Goal: Task Accomplishment & Management: Use online tool/utility

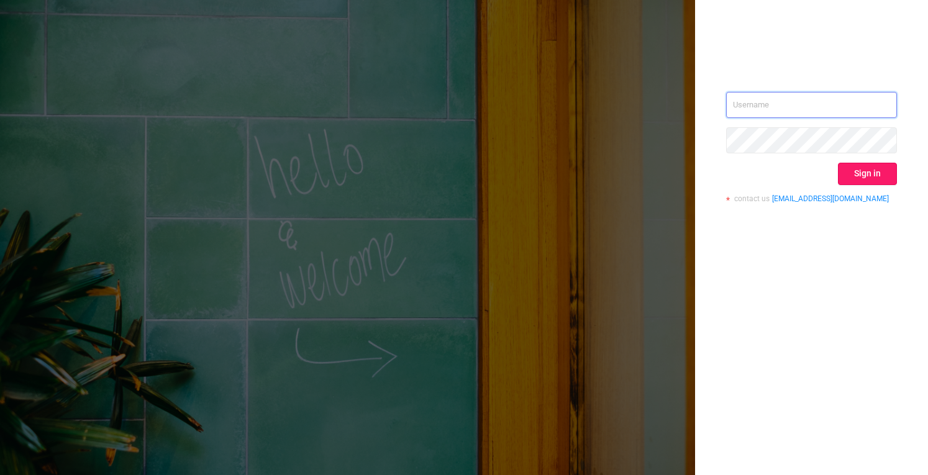
type input "[PERSON_NAME][EMAIL_ADDRESS][DOMAIN_NAME]"
click at [879, 175] on button "Sign in" at bounding box center [867, 174] width 59 height 22
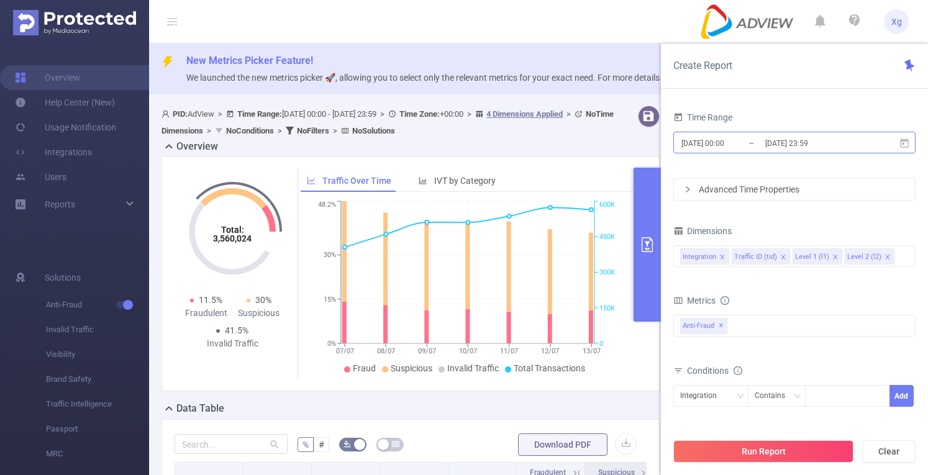
click at [698, 147] on input "[DATE] 00:00" at bounding box center [730, 143] width 101 height 17
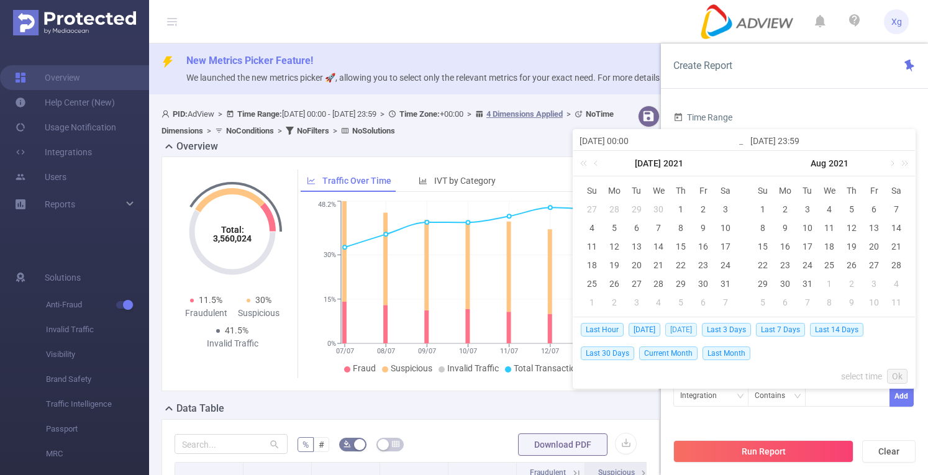
click at [675, 327] on span "[DATE]" at bounding box center [681, 330] width 32 height 14
type input "[DATE] 00:00"
type input "[DATE] 23:59"
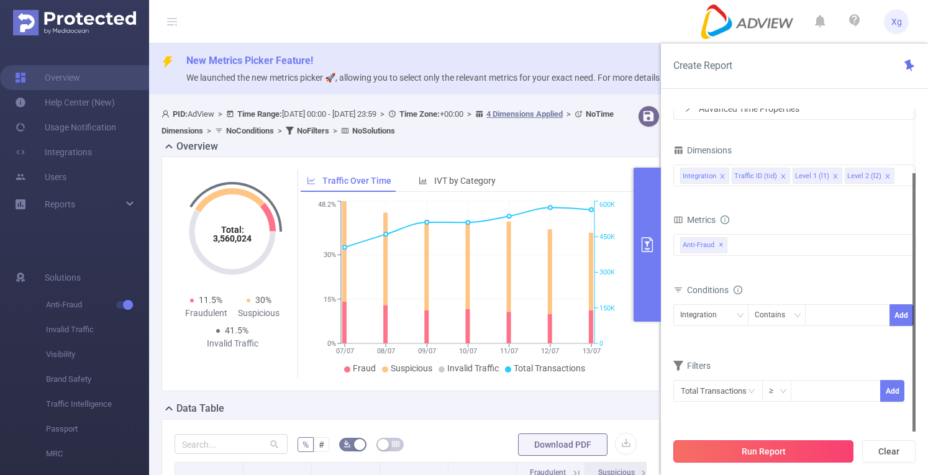
click at [697, 449] on button "Run Report" at bounding box center [764, 452] width 180 height 22
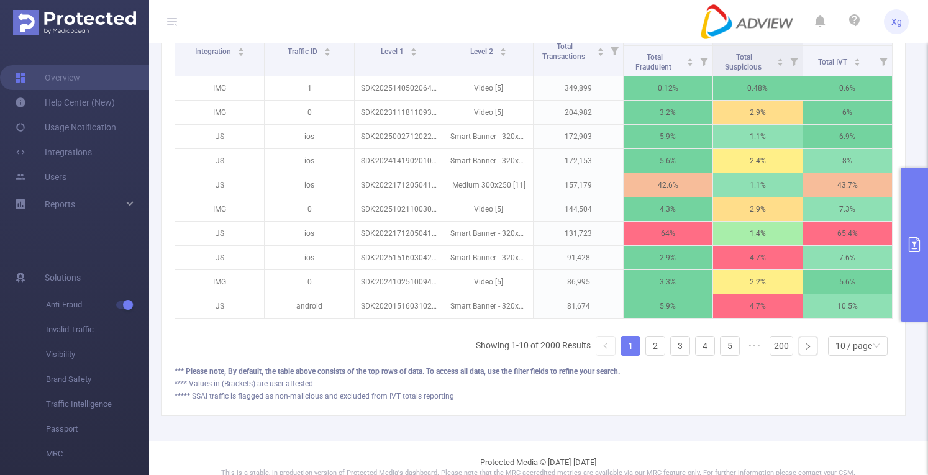
scroll to position [461, 0]
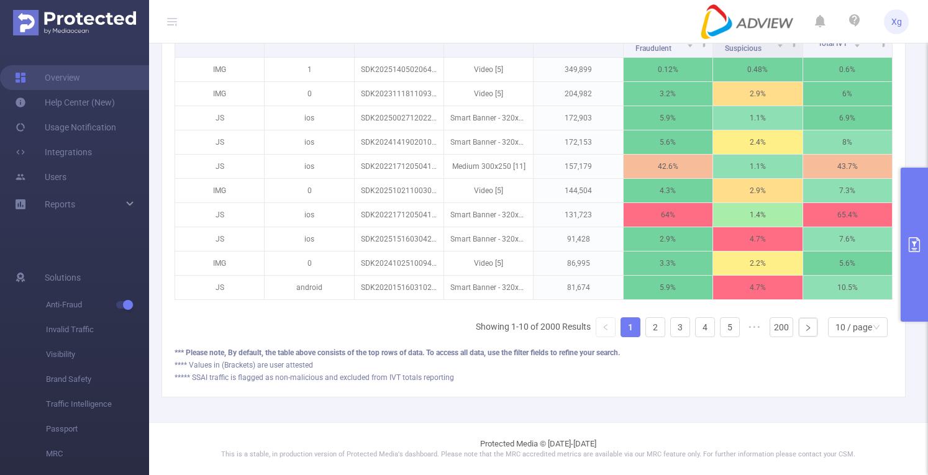
click at [910, 235] on button "primary" at bounding box center [914, 245] width 27 height 154
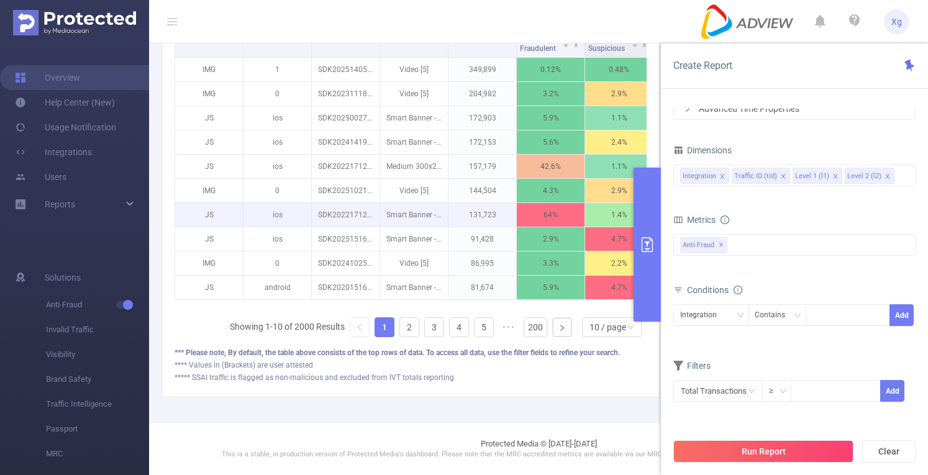
scroll to position [274, 0]
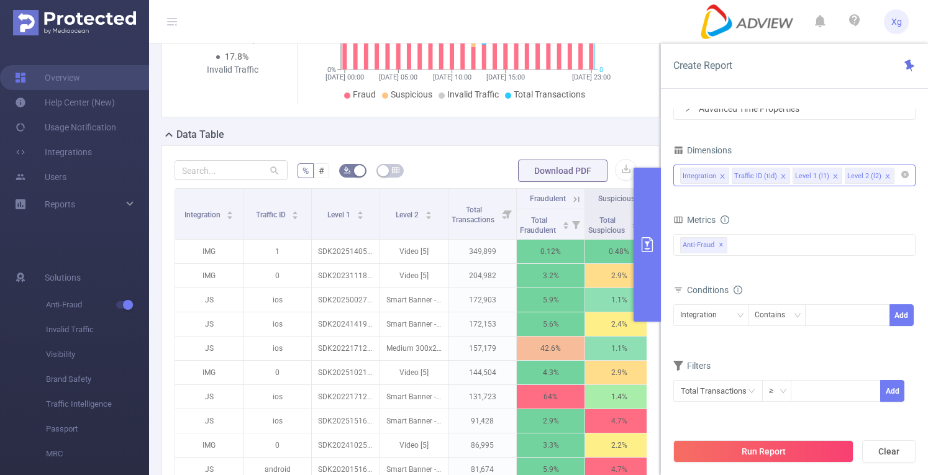
click at [885, 175] on icon "icon: close" at bounding box center [888, 176] width 6 height 6
click at [721, 175] on icon "icon: close" at bounding box center [722, 176] width 4 height 4
click at [729, 175] on icon "icon: close" at bounding box center [732, 176] width 6 height 6
click at [728, 457] on button "Run Report" at bounding box center [764, 452] width 180 height 22
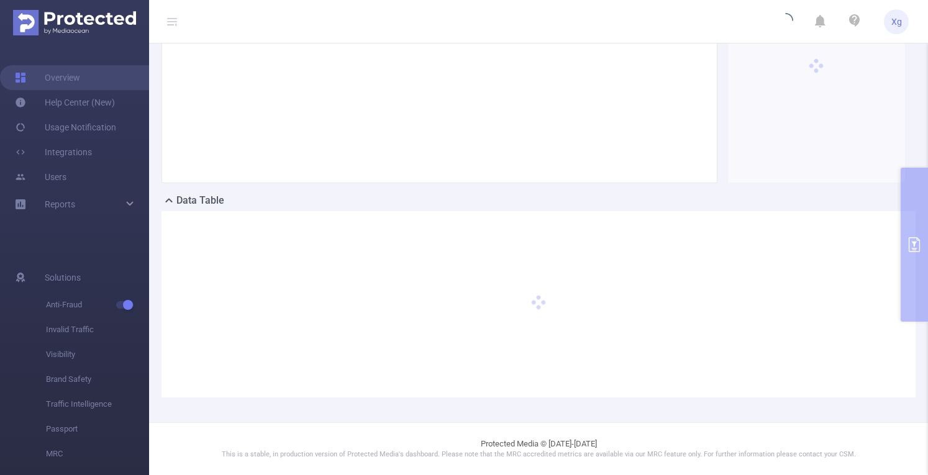
scroll to position [206, 0]
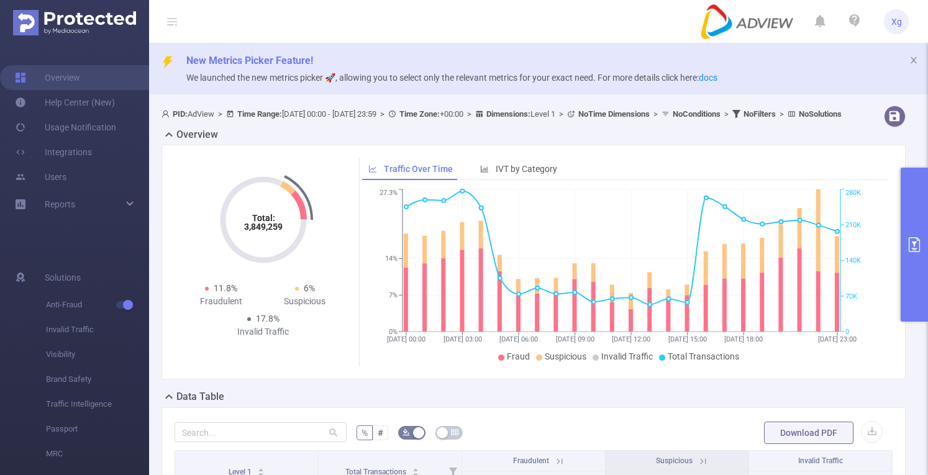
scroll to position [373, 0]
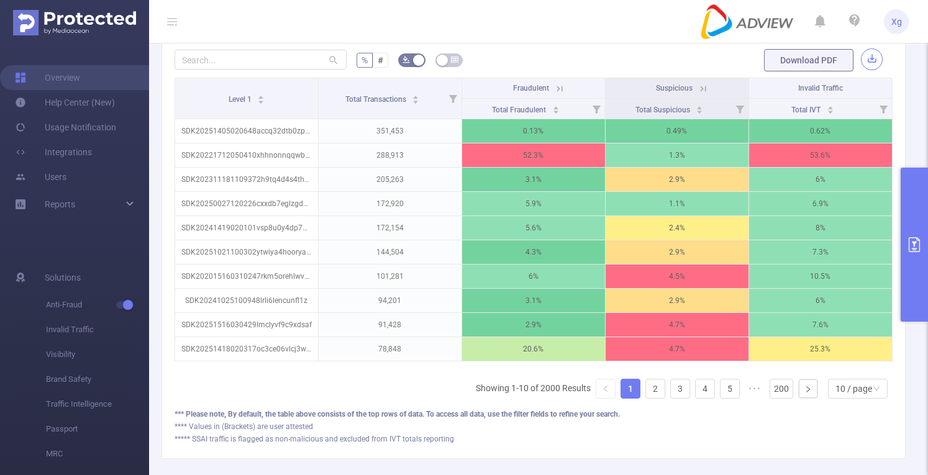
click at [865, 67] on button "button" at bounding box center [872, 59] width 22 height 22
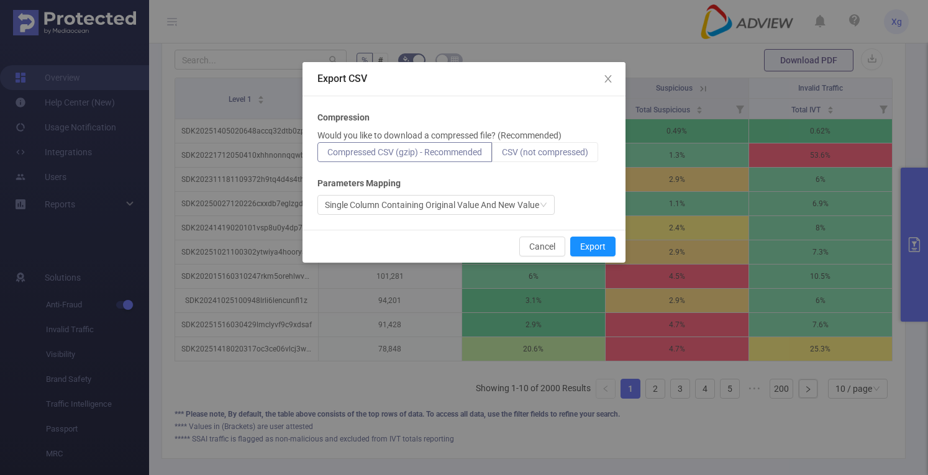
click at [537, 152] on span "CSV (not compressed)" at bounding box center [545, 152] width 86 height 10
click at [502, 155] on input "CSV (not compressed)" at bounding box center [502, 155] width 0 height 0
click at [593, 245] on button "Export" at bounding box center [592, 247] width 45 height 20
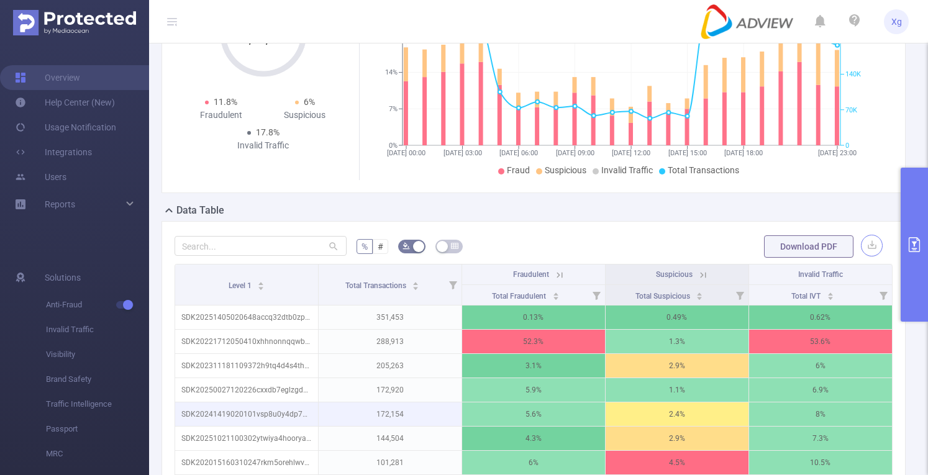
scroll to position [0, 0]
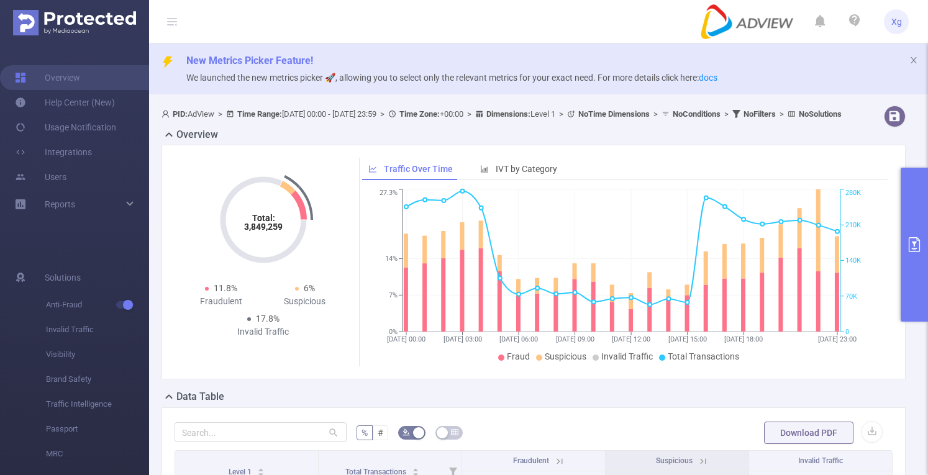
click at [920, 266] on button "primary" at bounding box center [914, 245] width 27 height 154
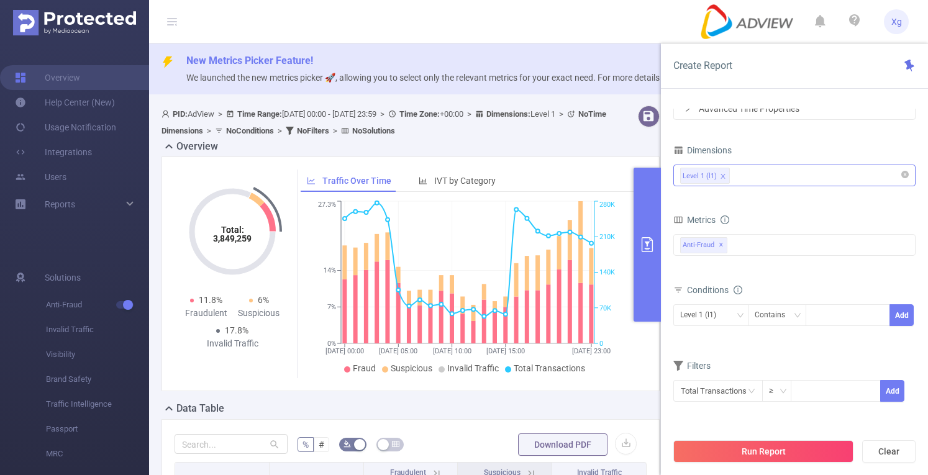
click at [606, 149] on div "Overview" at bounding box center [416, 147] width 508 height 17
click at [600, 45] on div "New Metrics Picker Feature! We launched the new metrics picker 🚀, allowing you …" at bounding box center [538, 68] width 779 height 51
click at [652, 237] on button "primary" at bounding box center [647, 245] width 27 height 154
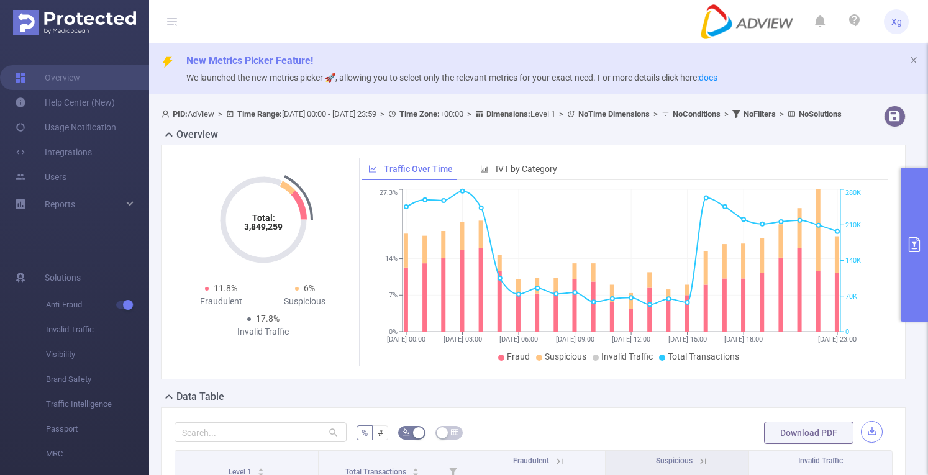
click at [869, 440] on button "button" at bounding box center [872, 432] width 22 height 22
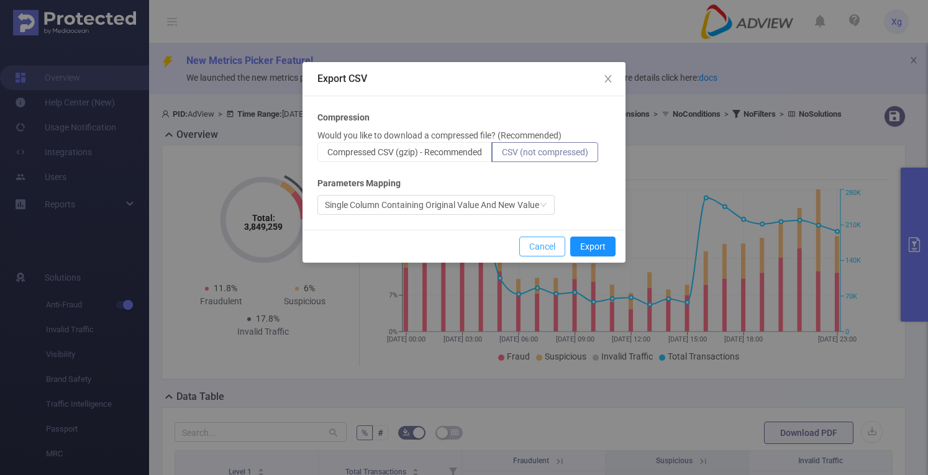
click at [552, 244] on button "Cancel" at bounding box center [542, 247] width 46 height 20
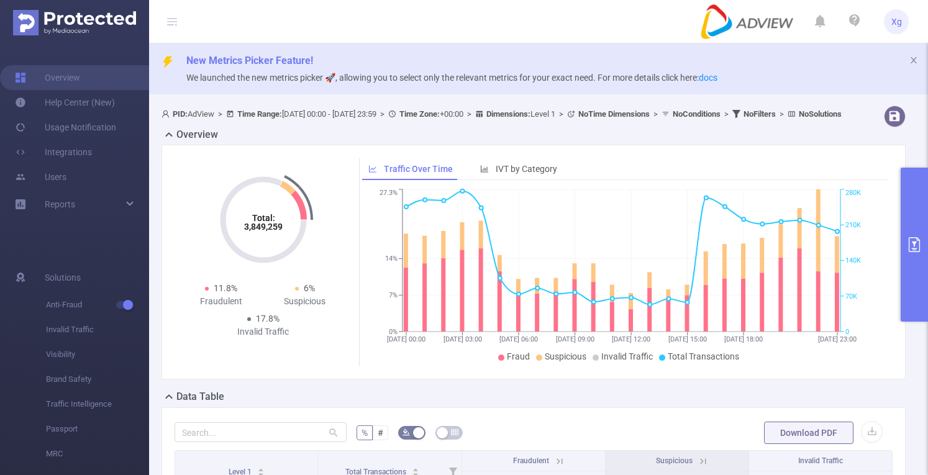
click at [911, 274] on button "primary" at bounding box center [914, 245] width 27 height 154
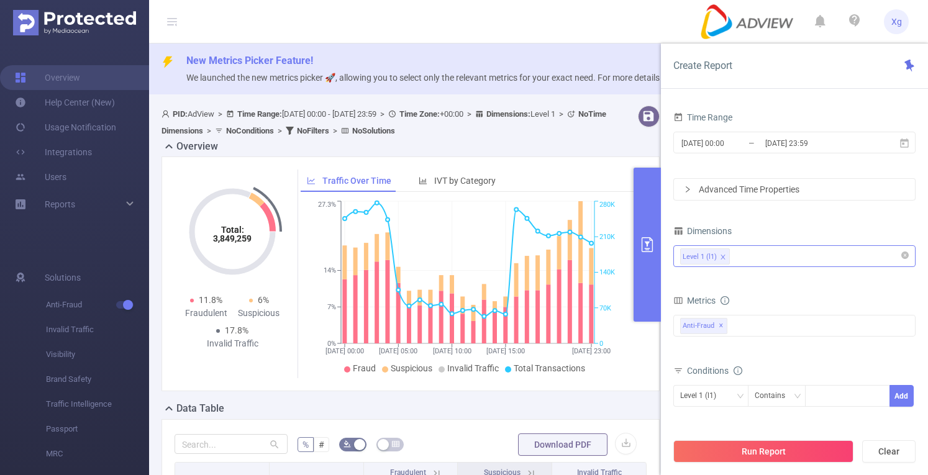
click at [570, 144] on div "Overview" at bounding box center [416, 147] width 508 height 17
click at [880, 447] on button "Clear" at bounding box center [888, 452] width 53 height 22
type input "[DATE] 01:00"
type input "[DATE] 01:59"
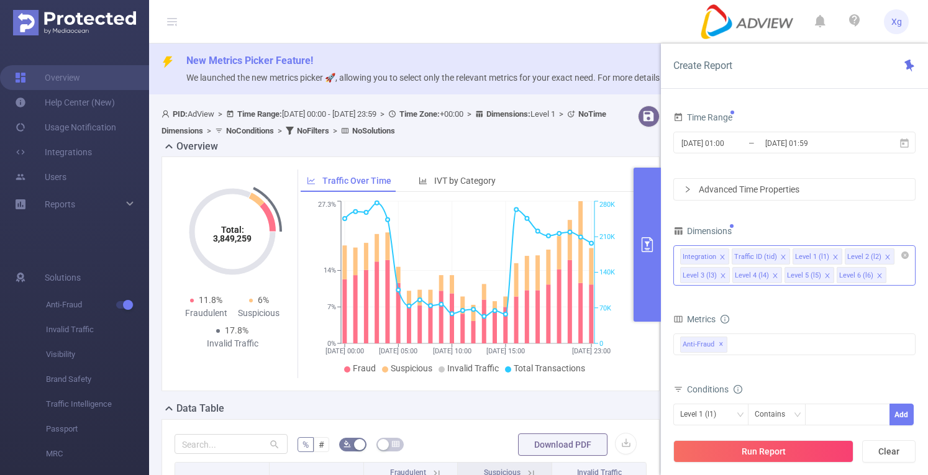
click at [626, 409] on div "Data Table" at bounding box center [416, 409] width 508 height 17
click at [654, 218] on button "primary" at bounding box center [647, 245] width 27 height 154
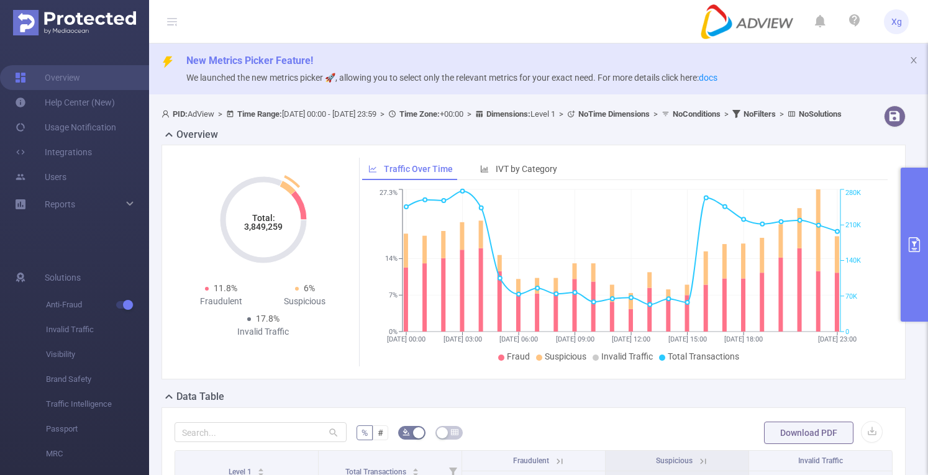
scroll to position [373, 0]
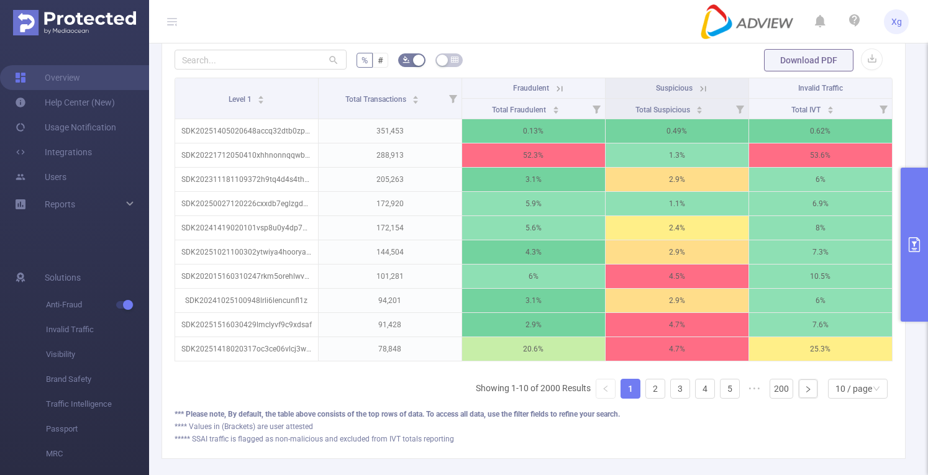
click at [271, 59] on div at bounding box center [261, 60] width 172 height 25
click at [269, 70] on input "text" at bounding box center [261, 60] width 172 height 20
paste input "sdk20252108090504k7ymv1din8indlg"
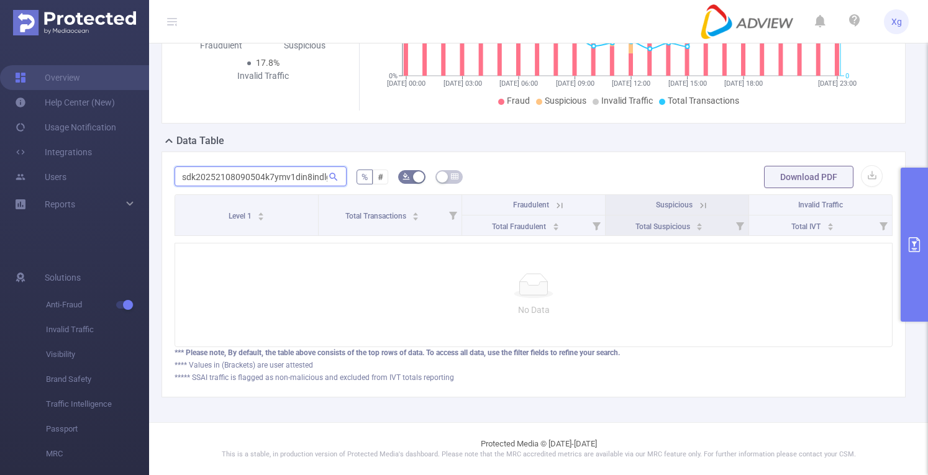
type input "sdk20252108090504k7ymv1din8indlg"
click at [320, 167] on input "sdk20252108090504k7ymv1din8indlg" at bounding box center [261, 177] width 172 height 20
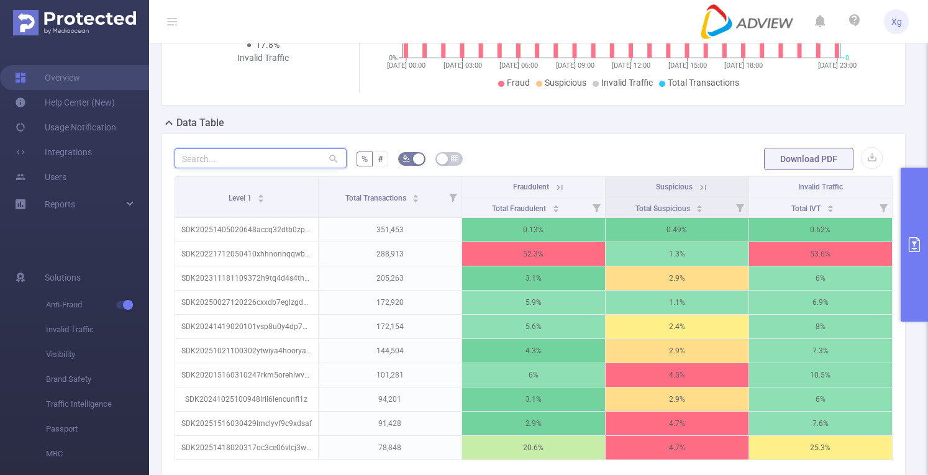
paste input "sdk20252108090504k7ymv1din8indlg"
type input "sdk20252108090504k7ymv1din8indlg"
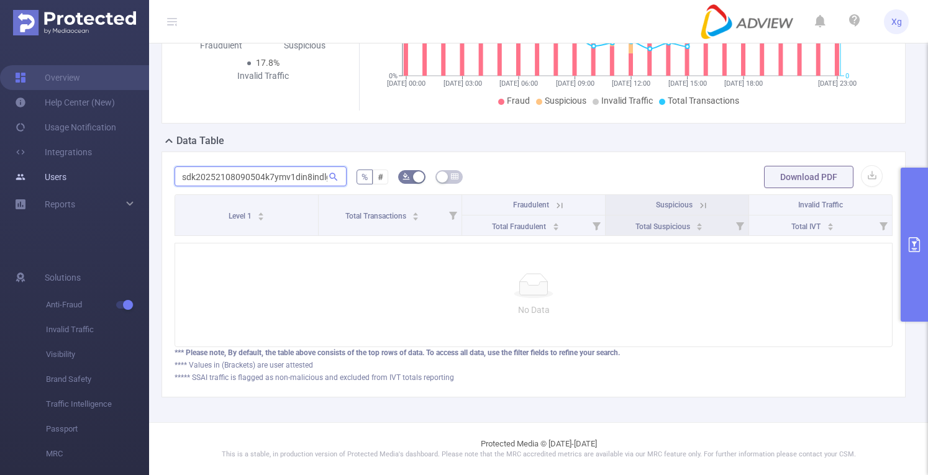
drag, startPoint x: 324, startPoint y: 170, endPoint x: 1, endPoint y: 167, distance: 322.5
click at [2, 167] on section "Overview Help Center (New) Usage Notification Integrations Users Reports Soluti…" at bounding box center [464, 237] width 928 height 475
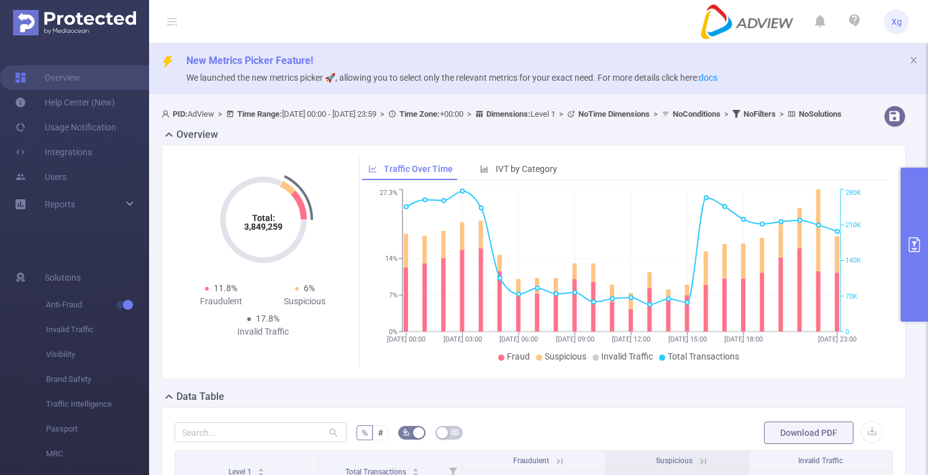
click at [913, 247] on icon "primary" at bounding box center [914, 244] width 15 height 15
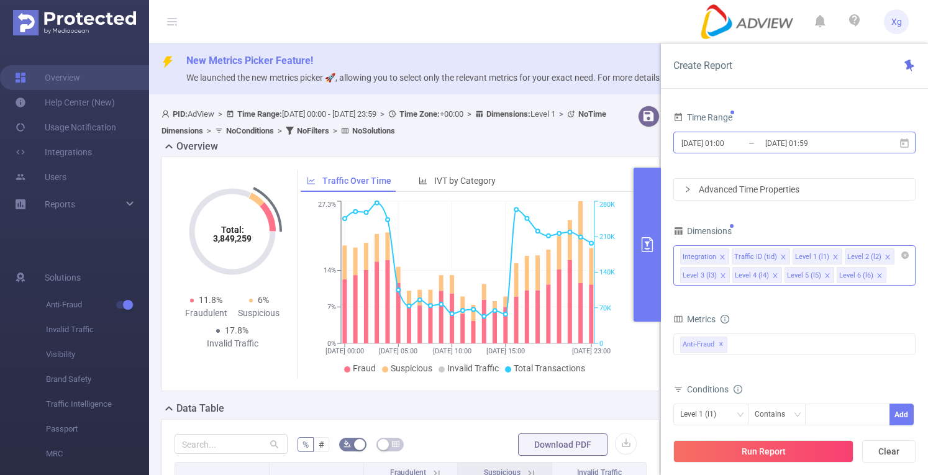
click at [710, 140] on input "[DATE] 01:00" at bounding box center [730, 143] width 101 height 17
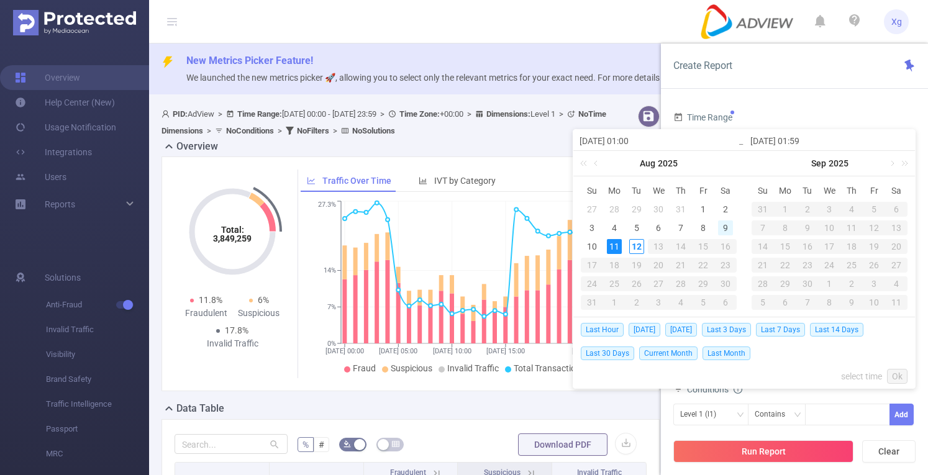
click at [722, 228] on div "9" at bounding box center [725, 228] width 15 height 15
click at [624, 248] on td "11" at bounding box center [614, 246] width 22 height 19
type input "[DATE] 01:00"
type input "[DATE] 01:59"
type input "[DATE] 01:00"
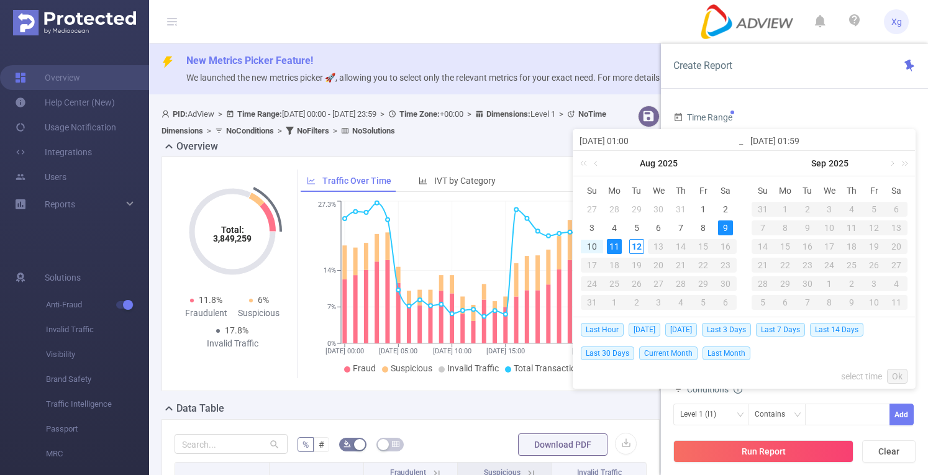
type input "[DATE] 01:59"
click at [900, 378] on link "Ok" at bounding box center [897, 376] width 21 height 15
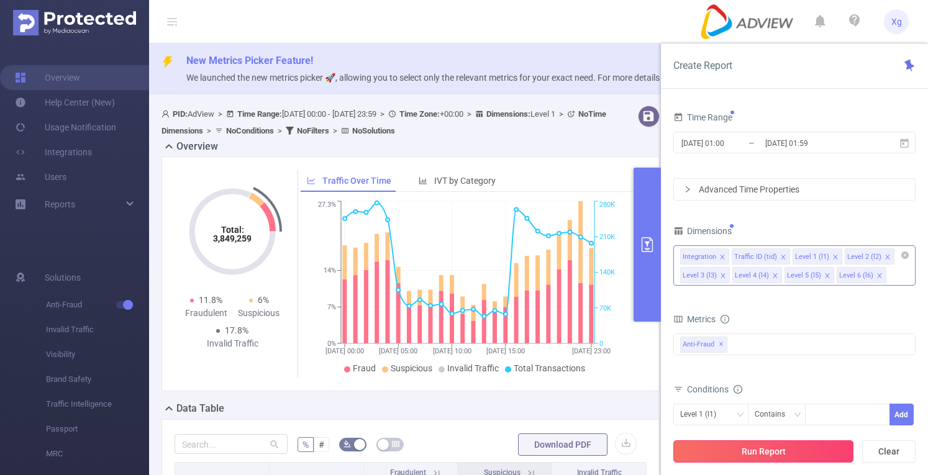
click at [775, 447] on button "Run Report" at bounding box center [764, 452] width 180 height 22
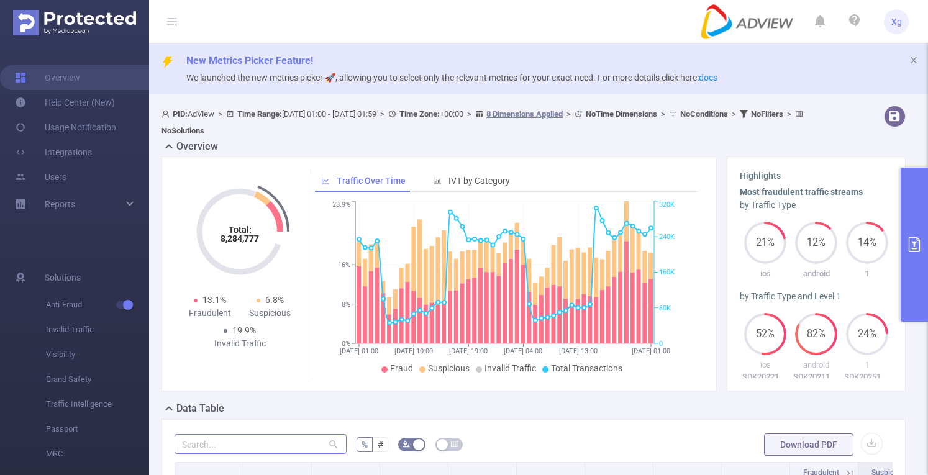
scroll to position [186, 0]
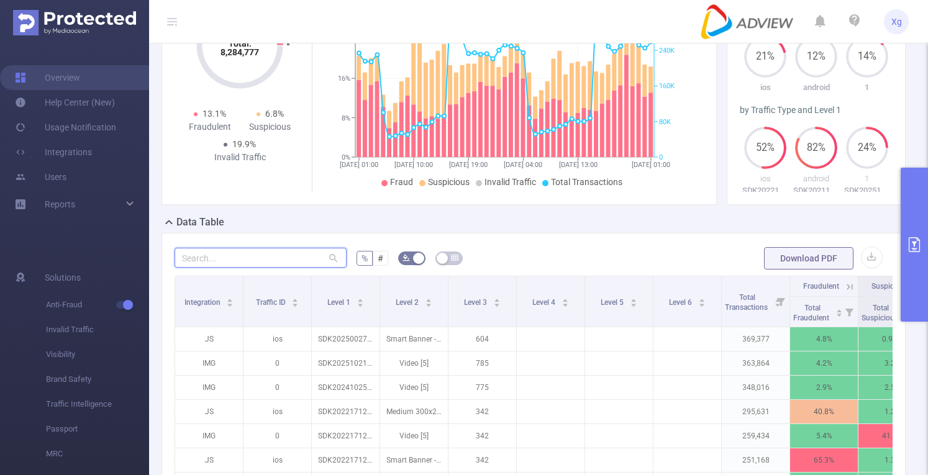
click at [227, 258] on input "text" at bounding box center [261, 258] width 172 height 20
paste input "sdk20252108090504k7ymv1din8indlg"
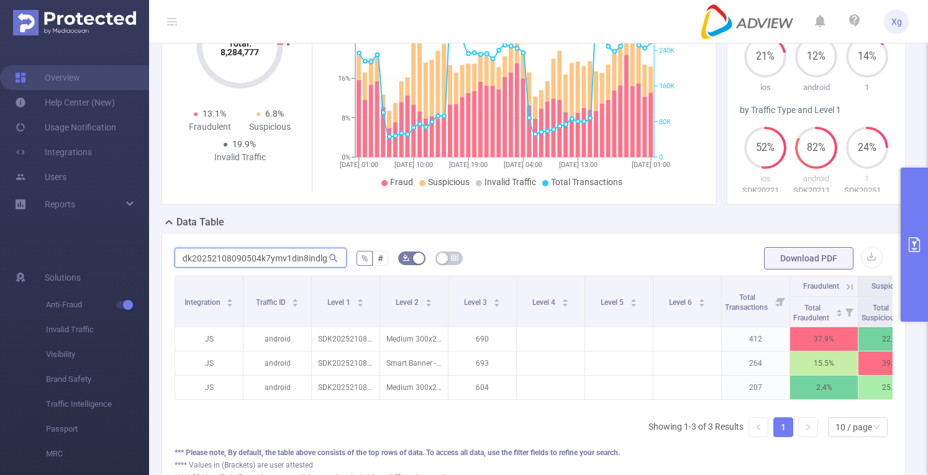
type input "sdk20252108090504k7ymv1din8indlg"
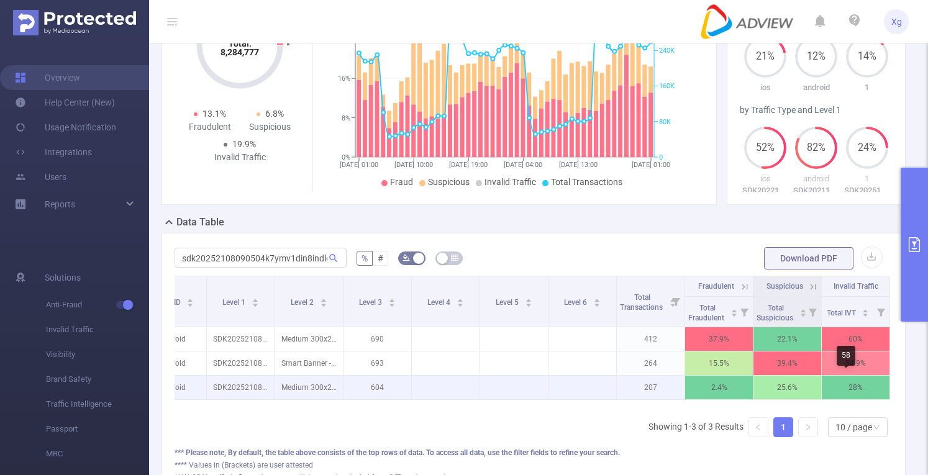
click at [847, 381] on p "28%" at bounding box center [856, 388] width 68 height 24
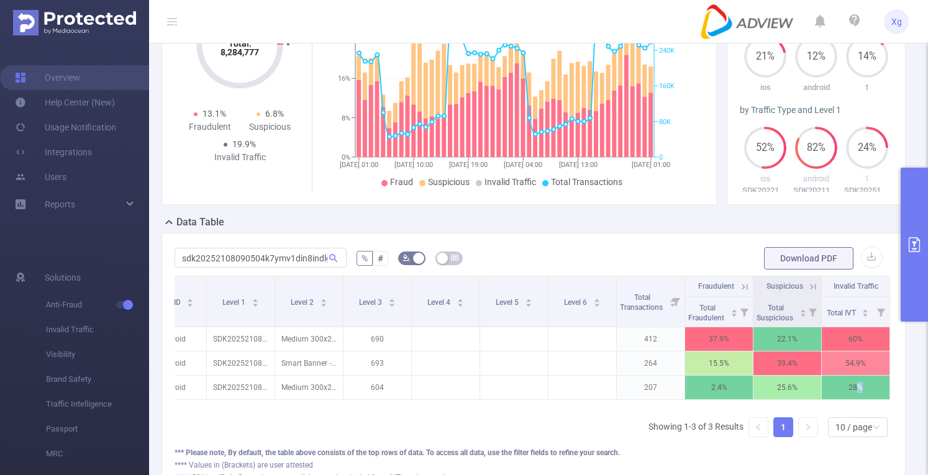
scroll to position [0, 0]
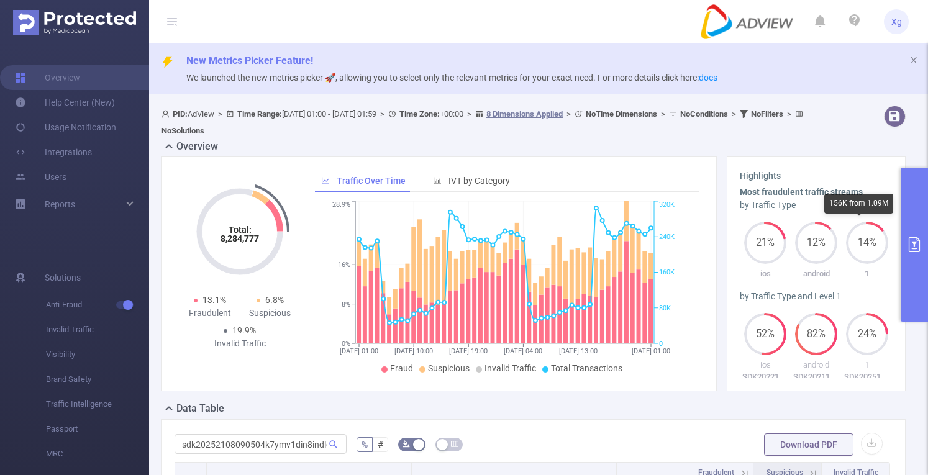
click at [916, 242] on icon "primary" at bounding box center [914, 244] width 11 height 15
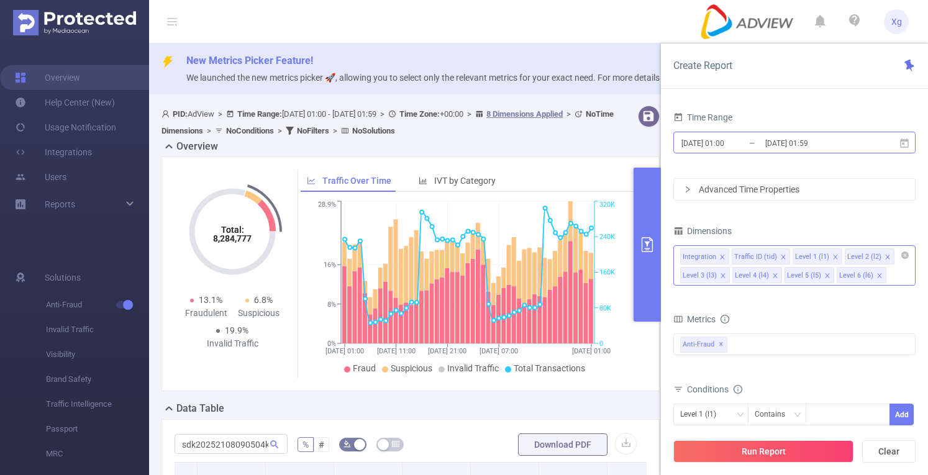
click at [714, 145] on input "[DATE] 01:00" at bounding box center [730, 143] width 101 height 17
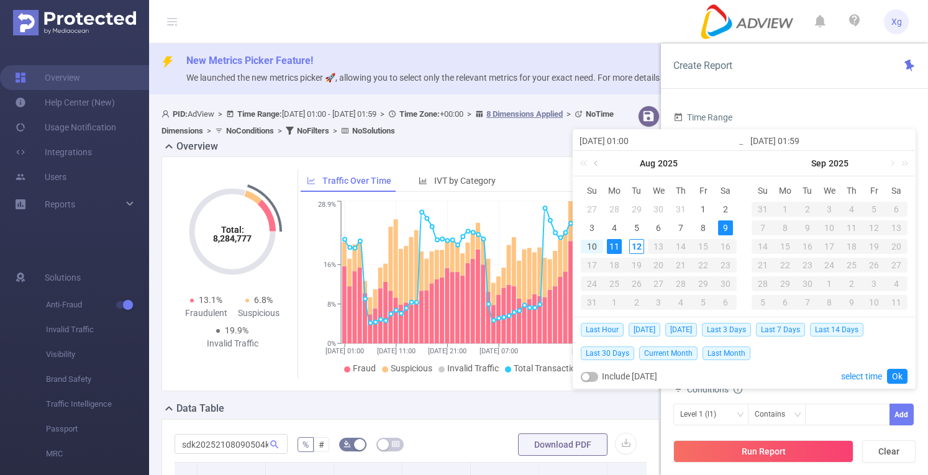
click at [594, 165] on link at bounding box center [596, 163] width 11 height 25
click at [705, 267] on div "25" at bounding box center [703, 265] width 15 height 15
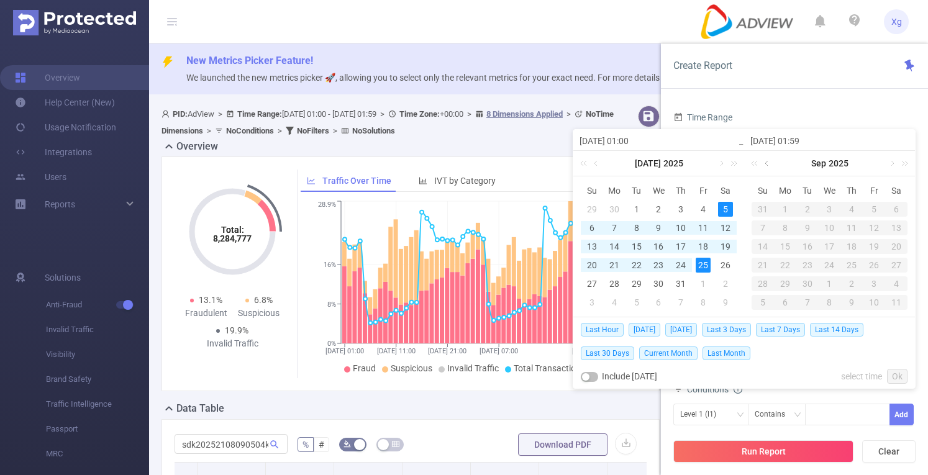
click at [764, 162] on link at bounding box center [767, 163] width 11 height 25
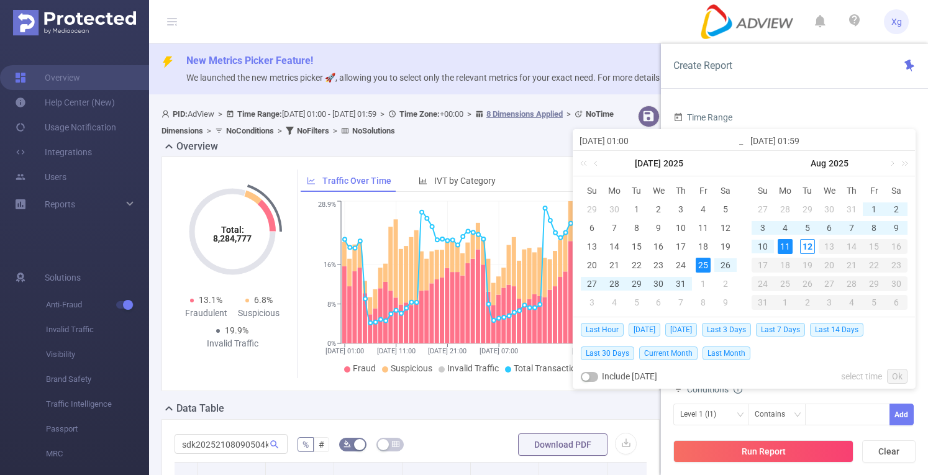
click at [792, 244] on div "11" at bounding box center [785, 246] width 15 height 15
type input "[DATE] 01:00"
click at [894, 376] on link "Ok" at bounding box center [897, 376] width 21 height 15
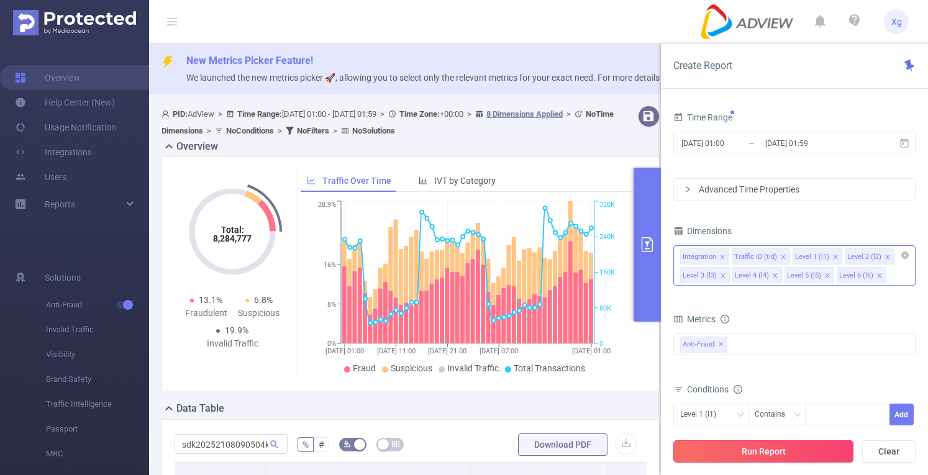
click at [760, 446] on button "Run Report" at bounding box center [764, 452] width 180 height 22
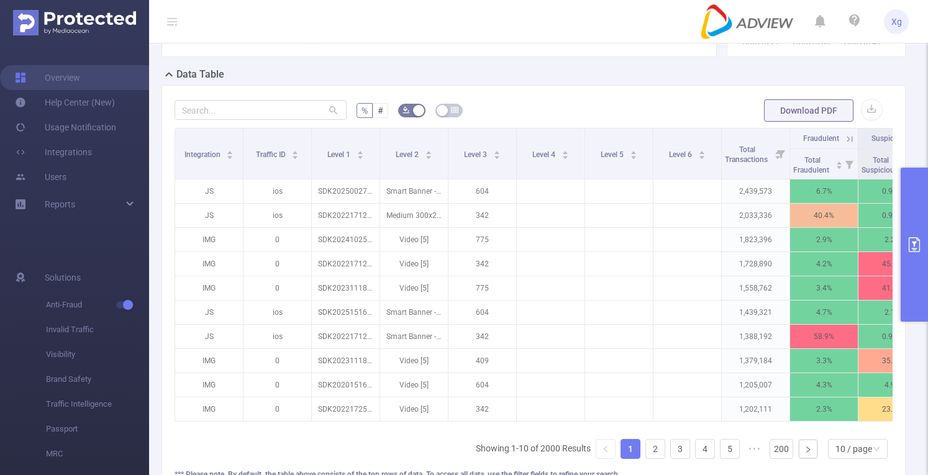
scroll to position [373, 0]
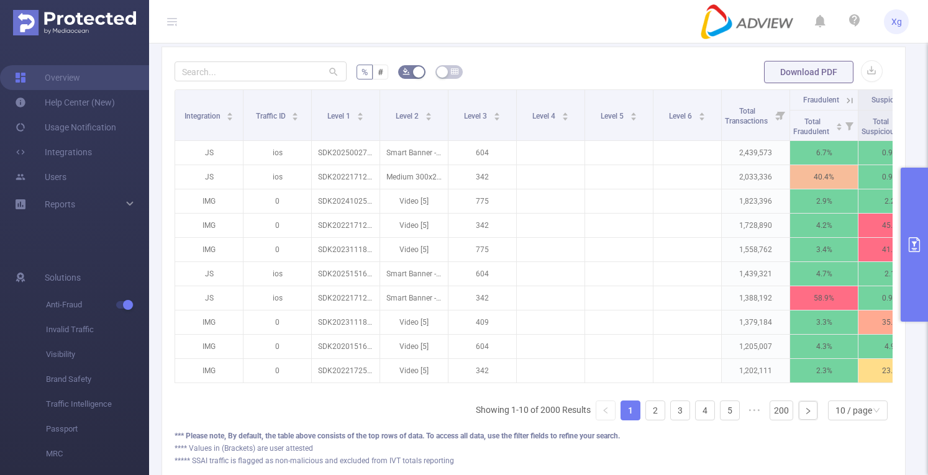
click at [905, 188] on button "primary" at bounding box center [914, 245] width 27 height 154
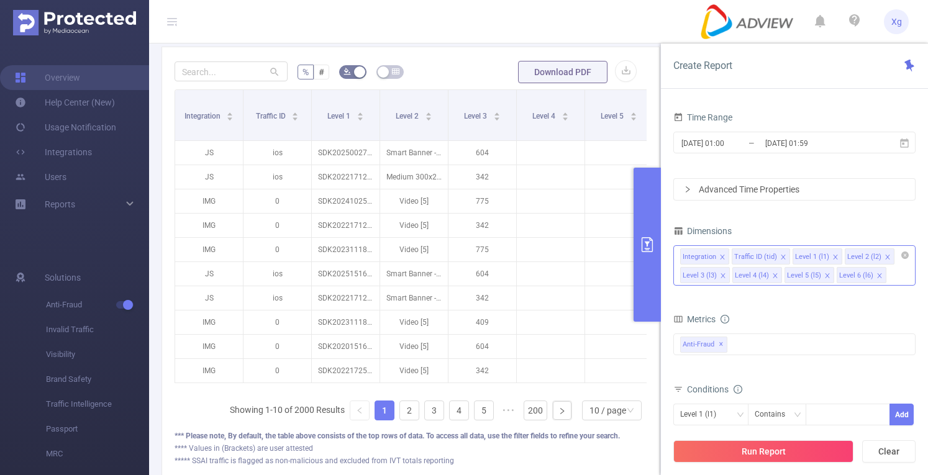
click at [877, 274] on icon "icon: close" at bounding box center [879, 275] width 4 height 4
click at [825, 274] on icon "icon: close" at bounding box center [827, 275] width 4 height 4
click at [772, 273] on icon "icon: close" at bounding box center [775, 276] width 6 height 6
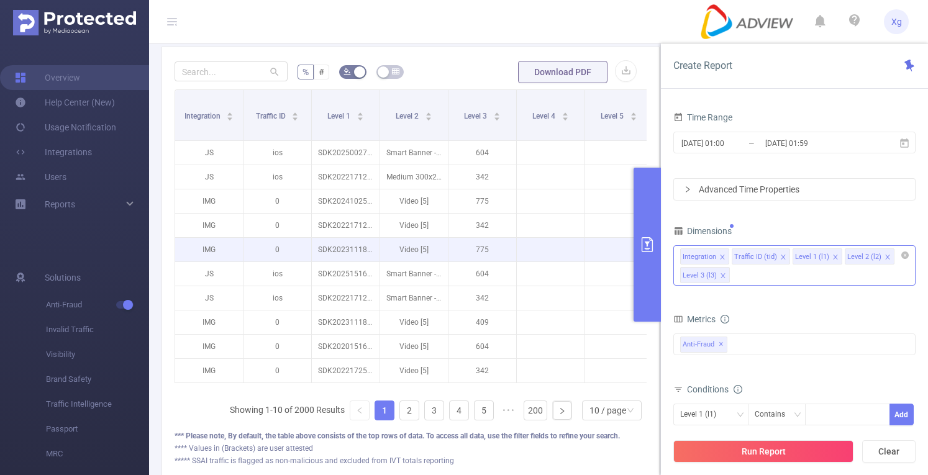
click at [549, 244] on p at bounding box center [551, 250] width 68 height 12
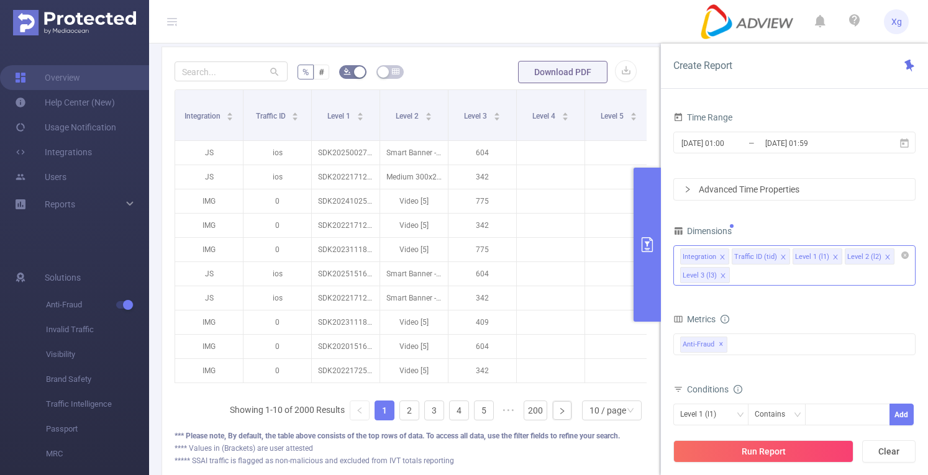
click at [648, 306] on button "primary" at bounding box center [647, 245] width 27 height 154
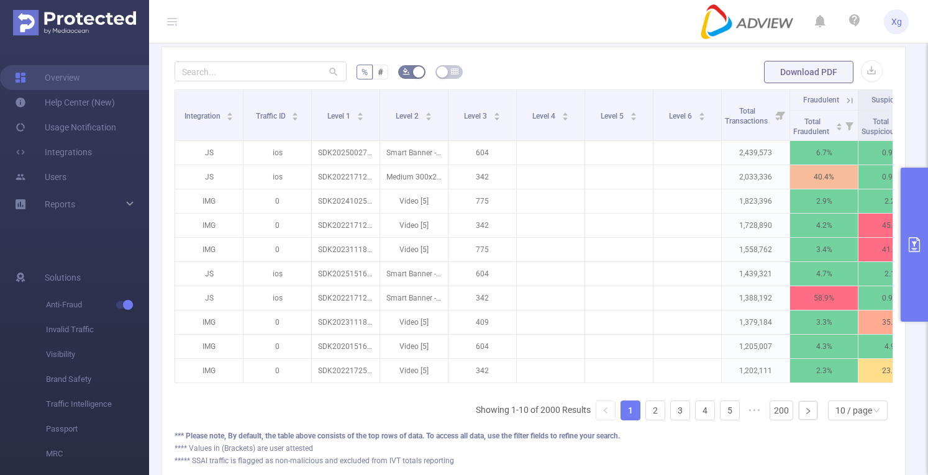
click at [917, 221] on button "primary" at bounding box center [914, 245] width 27 height 154
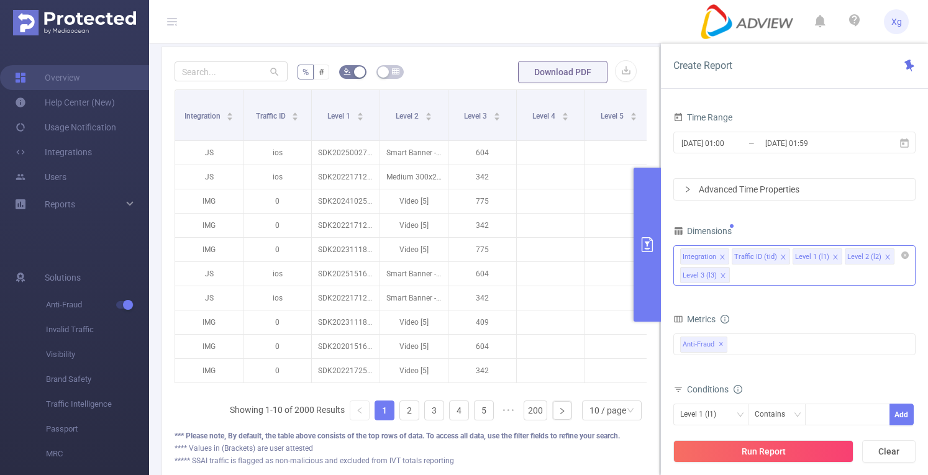
click at [723, 274] on icon "icon: close" at bounding box center [723, 276] width 6 height 6
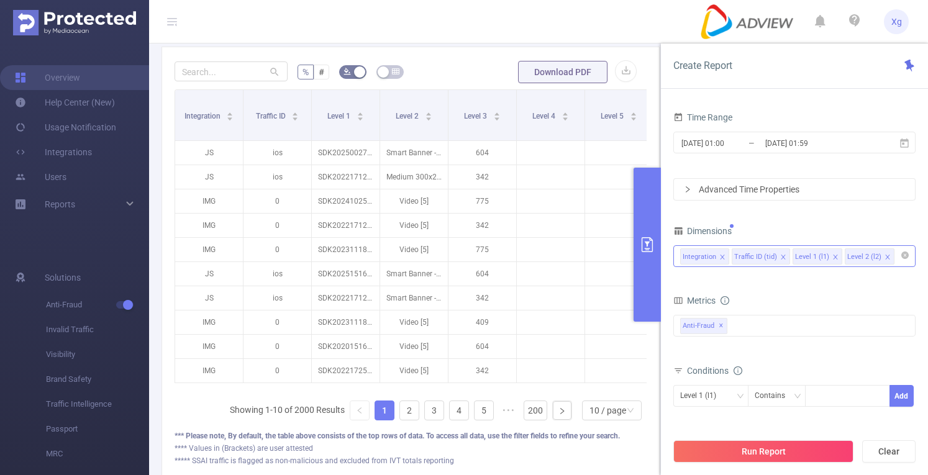
click at [885, 257] on icon "icon: close" at bounding box center [887, 257] width 4 height 4
click at [781, 255] on icon "icon: close" at bounding box center [783, 257] width 6 height 6
click at [724, 255] on icon "icon: close" at bounding box center [722, 257] width 6 height 6
click at [809, 451] on button "Run Report" at bounding box center [764, 452] width 180 height 22
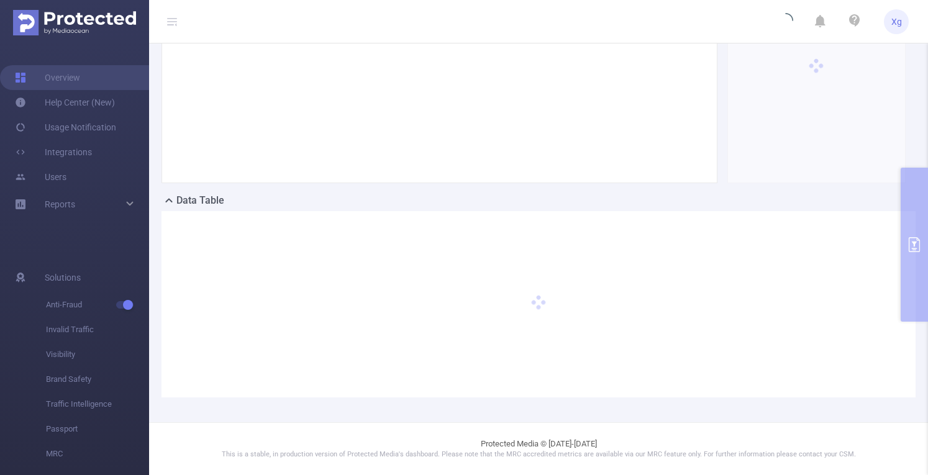
scroll to position [206, 0]
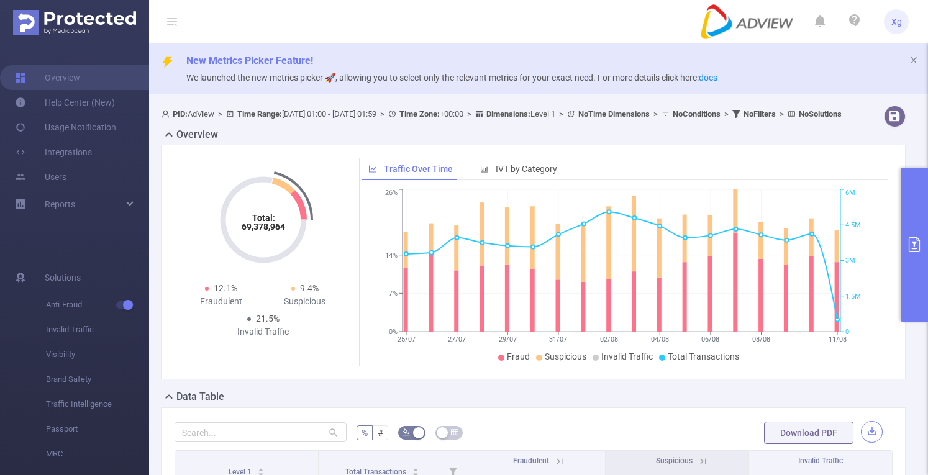
click at [869, 437] on button "button" at bounding box center [872, 432] width 22 height 22
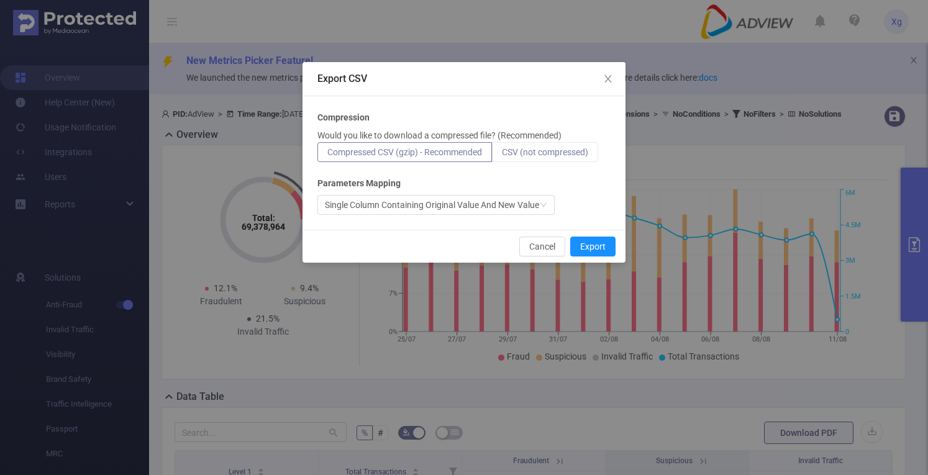
click at [547, 152] on span "CSV (not compressed)" at bounding box center [545, 152] width 86 height 10
click at [502, 155] on input "CSV (not compressed)" at bounding box center [502, 155] width 0 height 0
click at [591, 243] on button "Export" at bounding box center [592, 247] width 45 height 20
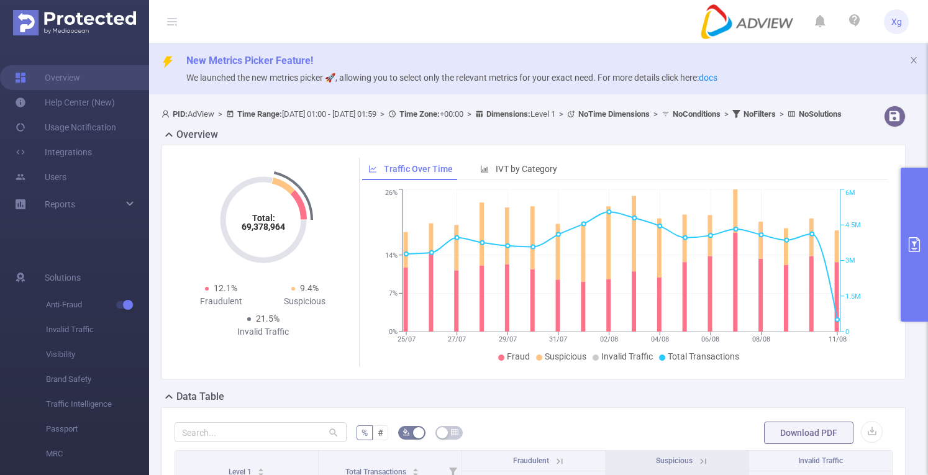
click at [927, 235] on button "primary" at bounding box center [914, 245] width 27 height 154
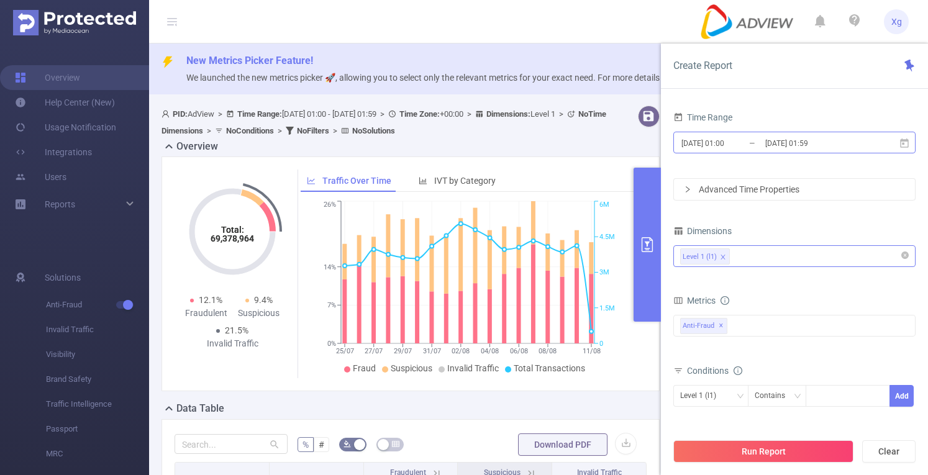
click at [713, 146] on input "[DATE] 01:00" at bounding box center [730, 143] width 101 height 17
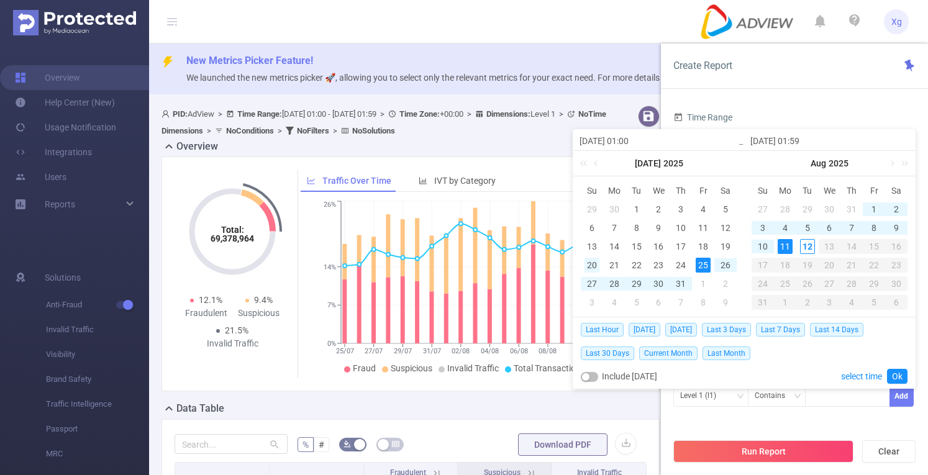
click at [588, 266] on div "20" at bounding box center [592, 265] width 15 height 15
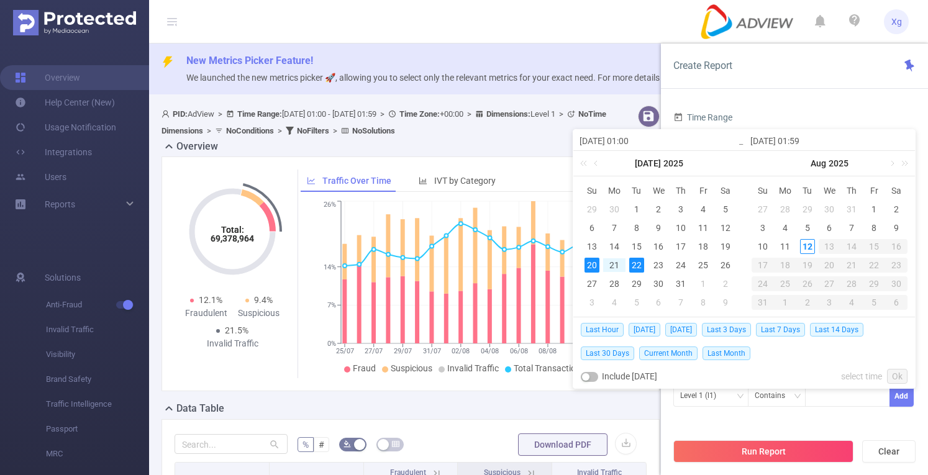
click at [643, 265] on div "22" at bounding box center [636, 265] width 15 height 15
type input "[DATE] 01:00"
type input "[DATE] 01:59"
type input "[DATE] 01:00"
type input "[DATE] 01:59"
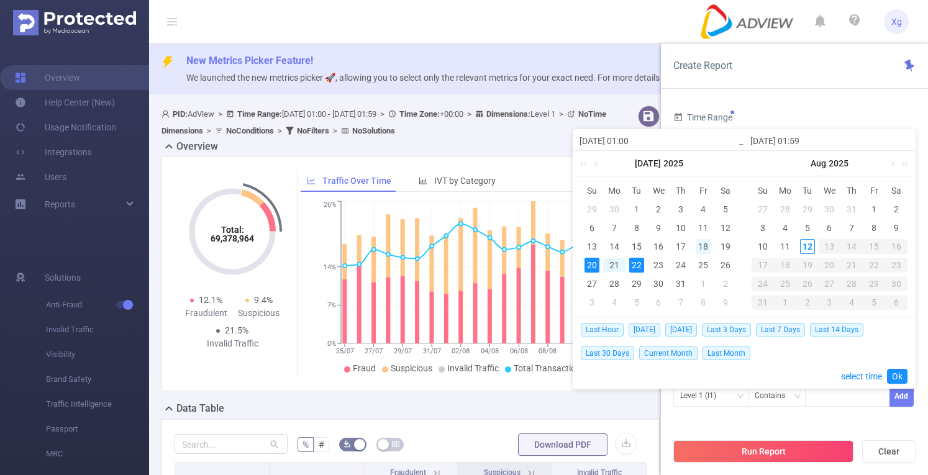
click at [704, 244] on div "18" at bounding box center [703, 246] width 15 height 15
click at [638, 267] on div "22" at bounding box center [636, 265] width 15 height 15
type input "[DATE] 01:00"
click at [742, 447] on button "Run Report" at bounding box center [764, 452] width 180 height 22
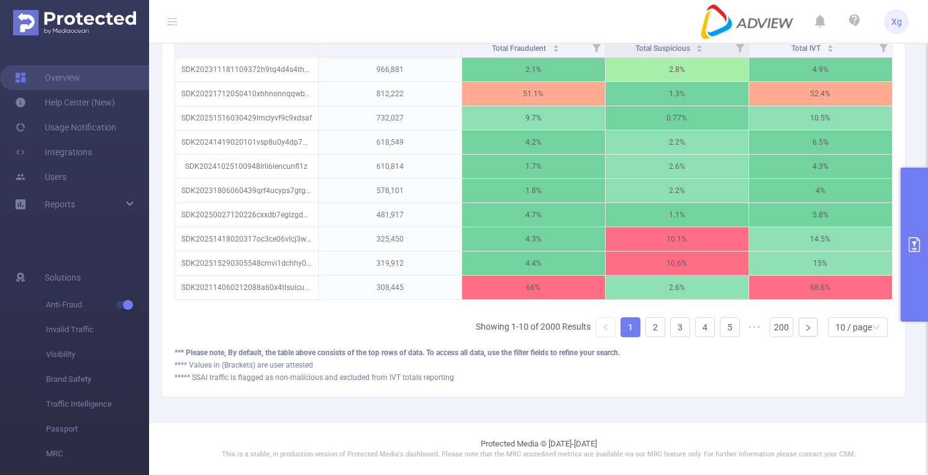
scroll to position [265, 0]
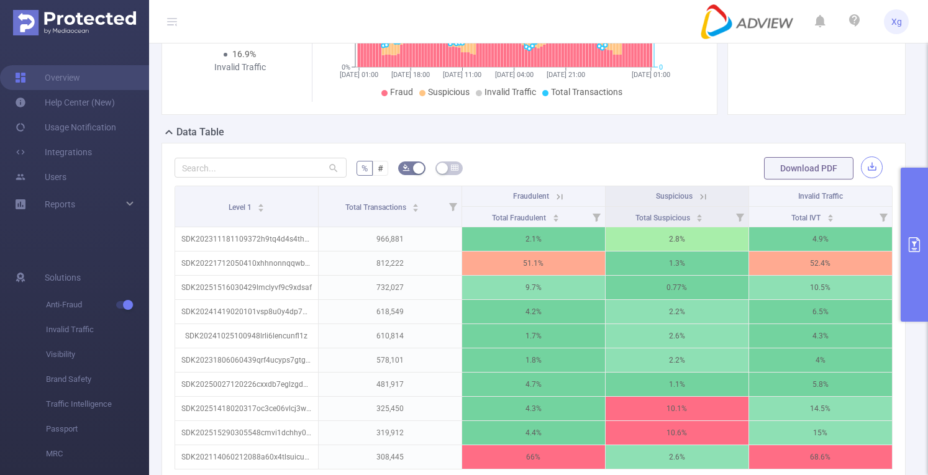
click at [866, 178] on button "button" at bounding box center [872, 168] width 22 height 22
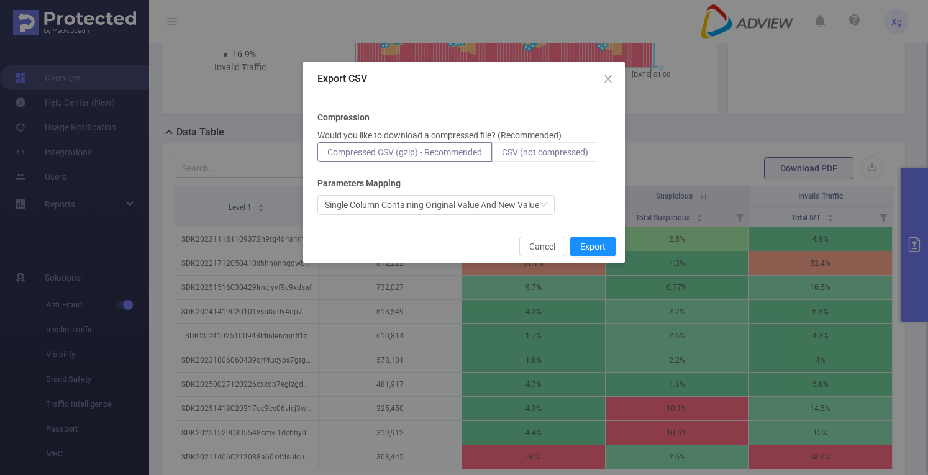
click at [531, 158] on label "CSV (not compressed)" at bounding box center [545, 152] width 106 height 20
click at [502, 155] on input "CSV (not compressed)" at bounding box center [502, 155] width 0 height 0
click at [580, 247] on button "Export" at bounding box center [592, 247] width 45 height 20
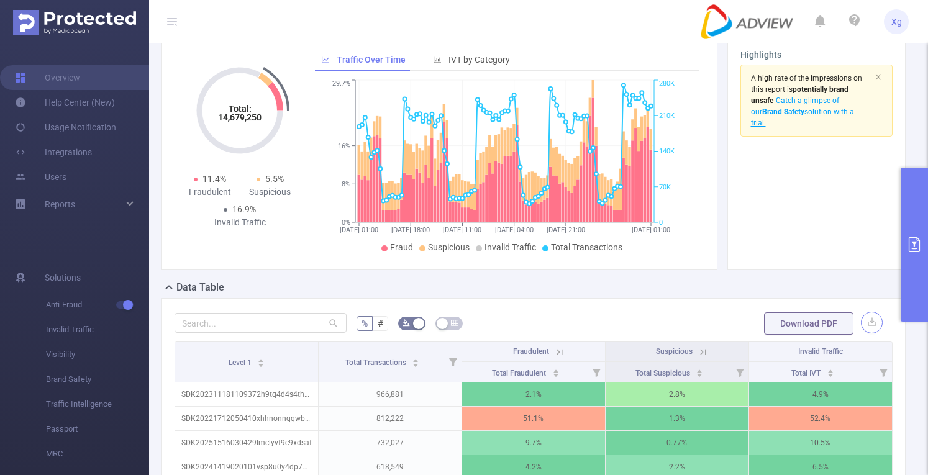
scroll to position [78, 0]
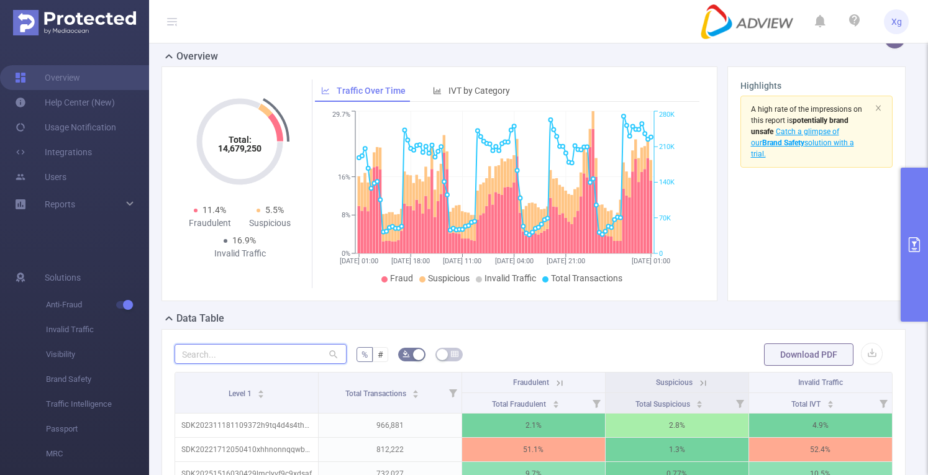
click at [282, 361] on input "text" at bounding box center [261, 354] width 172 height 20
paste input "sdk20251516030437r4v5388gq7yyj2b"
type input "sdk20251516030437r4v5388gq7yyj2b"
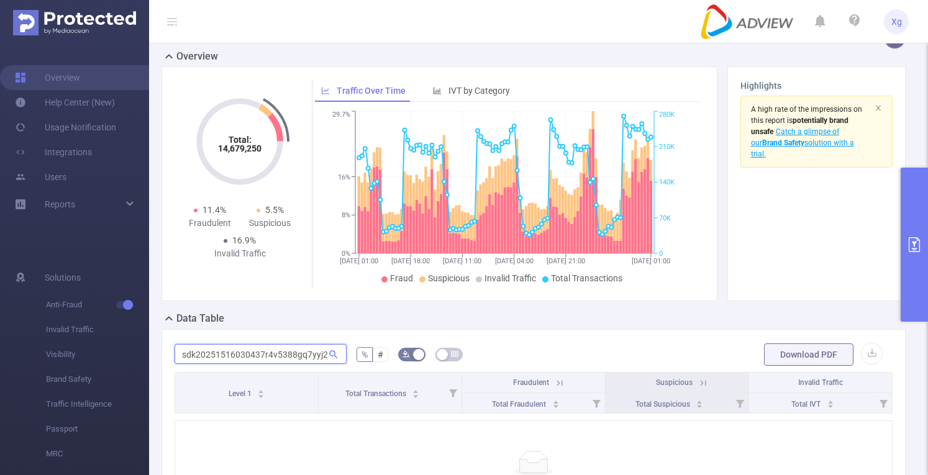
scroll to position [0, 4]
click at [282, 361] on input "sdk20251516030437r4v5388gq7yyj2b" at bounding box center [261, 354] width 172 height 20
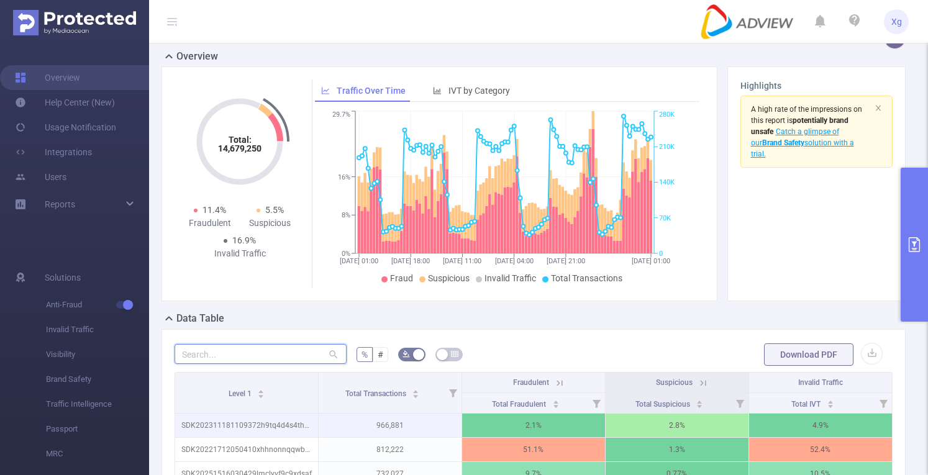
paste input "sdk20251516030437r4v5388gq7yyj2b"
type input "sdk20251516030437r4v5388gq7yyj2b"
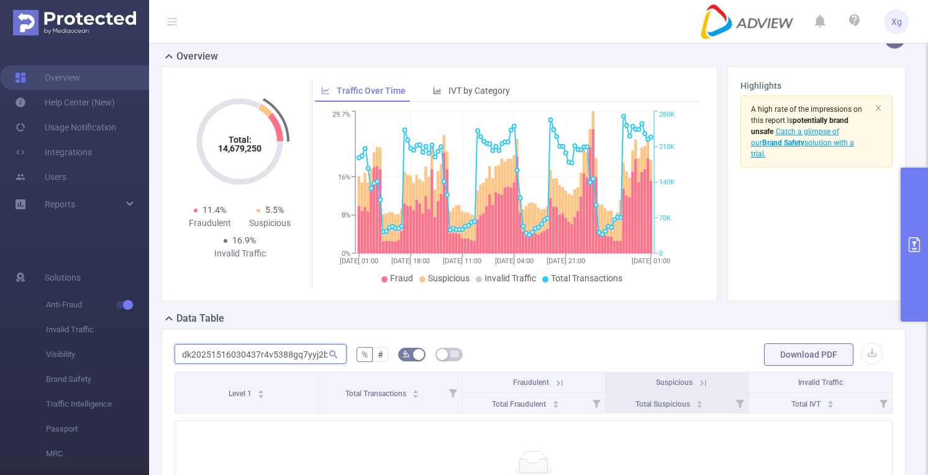
click at [308, 364] on input "sdk20251516030437r4v5388gq7yyj2b" at bounding box center [261, 354] width 172 height 20
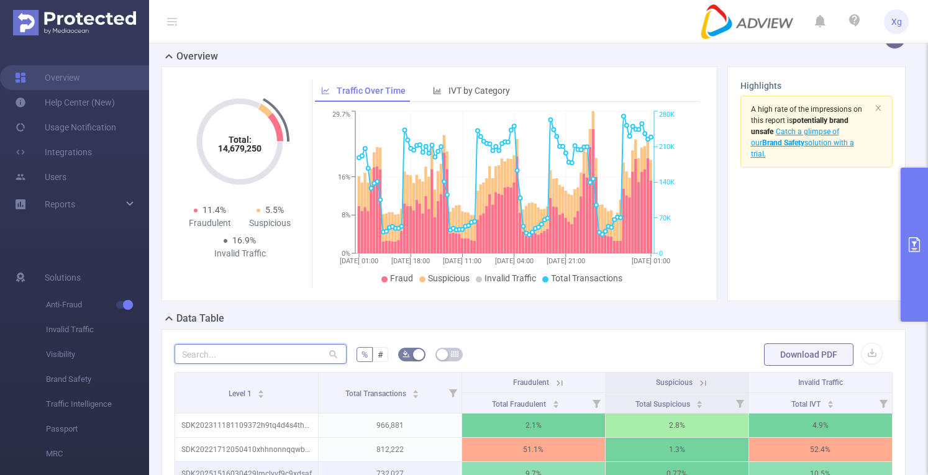
scroll to position [0, 0]
paste input "sdk202502280204594lk7a94msy3u3rw"
type input "sdk202502280204594lk7a94msy3u3rw"
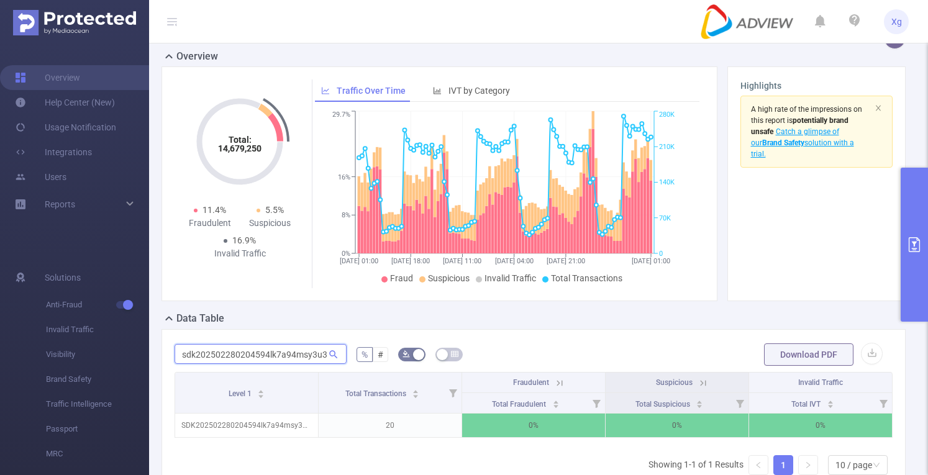
scroll to position [0, 9]
click at [316, 361] on input "sdk202502280204594lk7a94msy3u3rw" at bounding box center [261, 354] width 172 height 20
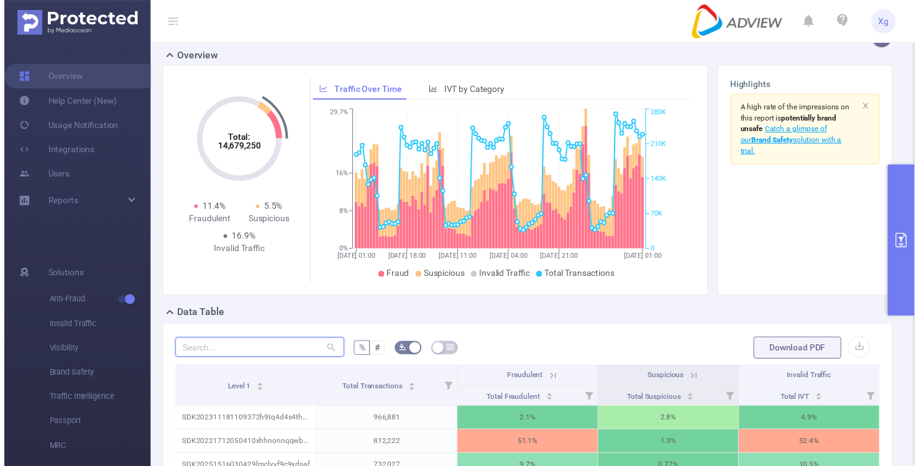
scroll to position [0, 0]
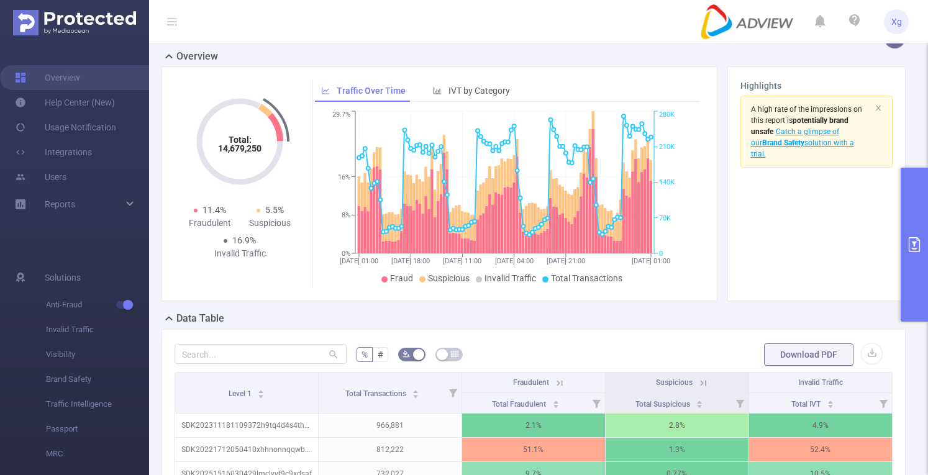
click at [903, 257] on button "primary" at bounding box center [914, 245] width 27 height 154
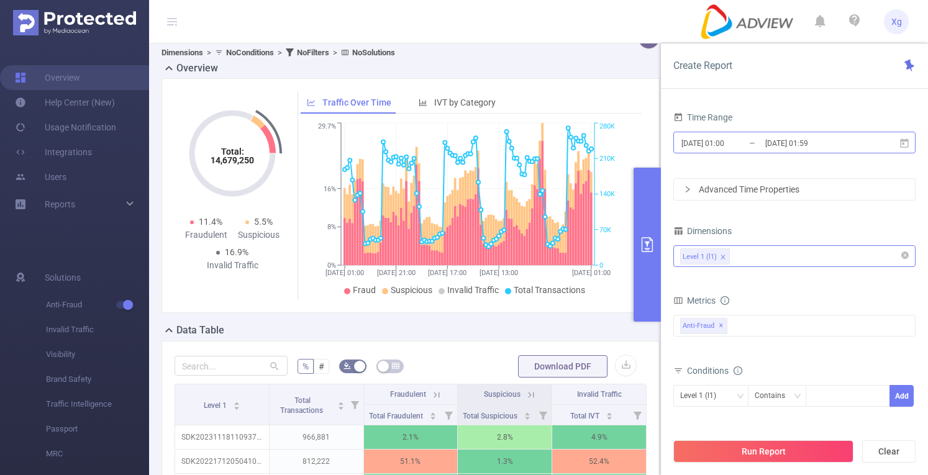
click at [717, 145] on input "[DATE] 01:00" at bounding box center [730, 143] width 101 height 17
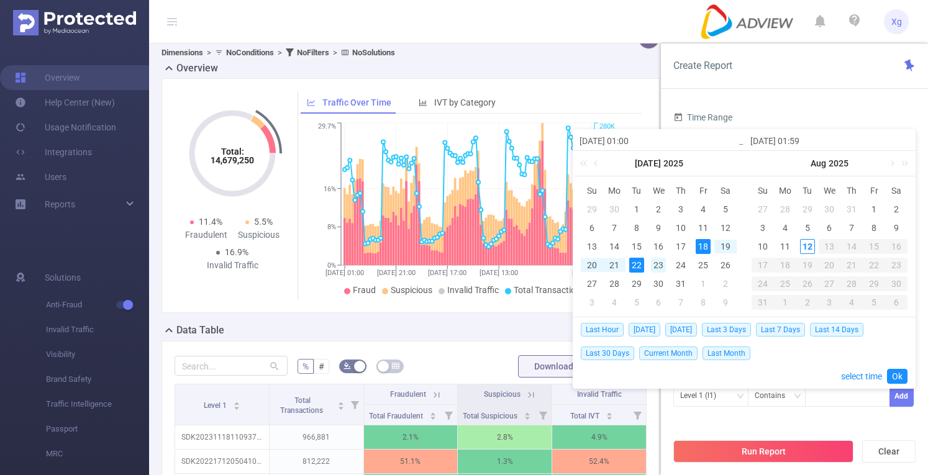
click at [662, 264] on div "23" at bounding box center [658, 265] width 15 height 15
click at [677, 262] on div "24" at bounding box center [681, 265] width 15 height 15
type input "[DATE] 01:00"
type input "[DATE] 01:59"
type input "[DATE] 01:00"
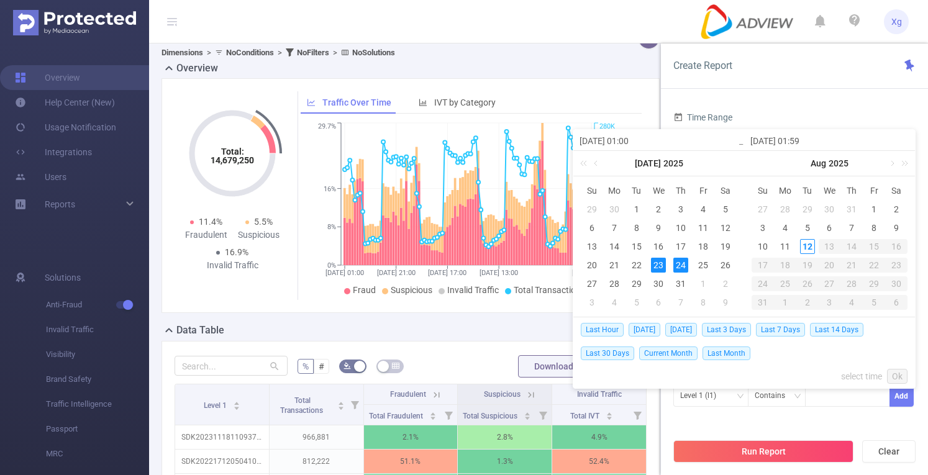
type input "[DATE] 01:59"
click at [680, 283] on div "31" at bounding box center [681, 283] width 15 height 15
click at [683, 280] on div "31" at bounding box center [681, 283] width 15 height 15
type input "[DATE] 01:00"
type input "[DATE] 01:59"
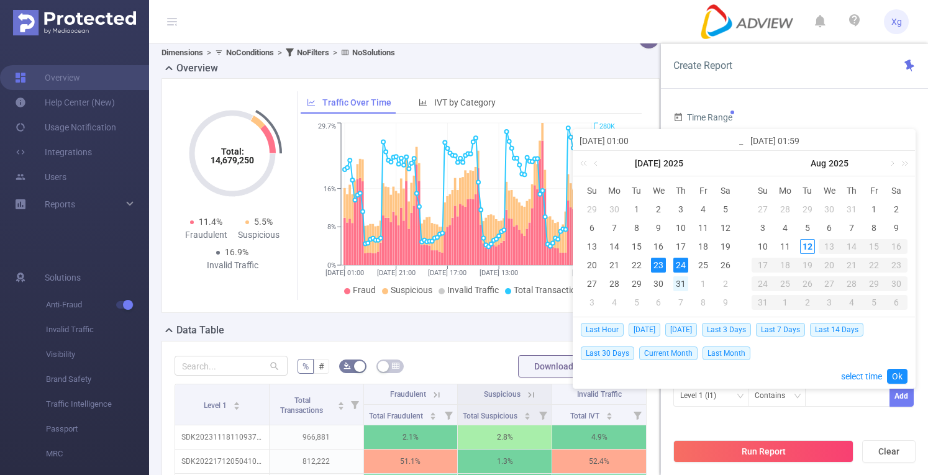
type input "[DATE] 01:00"
type input "[DATE] 01:59"
click at [657, 266] on div "23" at bounding box center [658, 265] width 15 height 15
click at [661, 270] on div "23" at bounding box center [658, 265] width 15 height 15
type input "[DATE] 01:00"
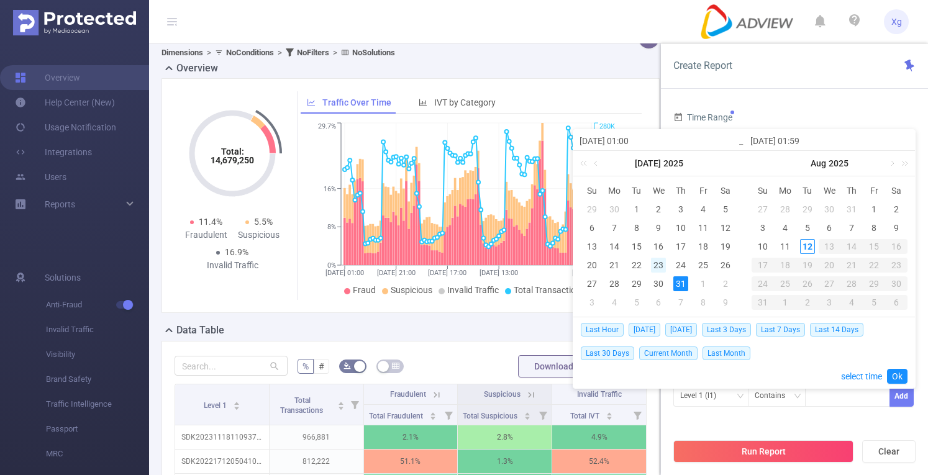
type input "[DATE] 01:59"
type input "[DATE] 01:00"
type input "[DATE] 01:59"
click at [675, 284] on div "31" at bounding box center [681, 283] width 15 height 15
click at [659, 270] on div "23" at bounding box center [658, 265] width 15 height 15
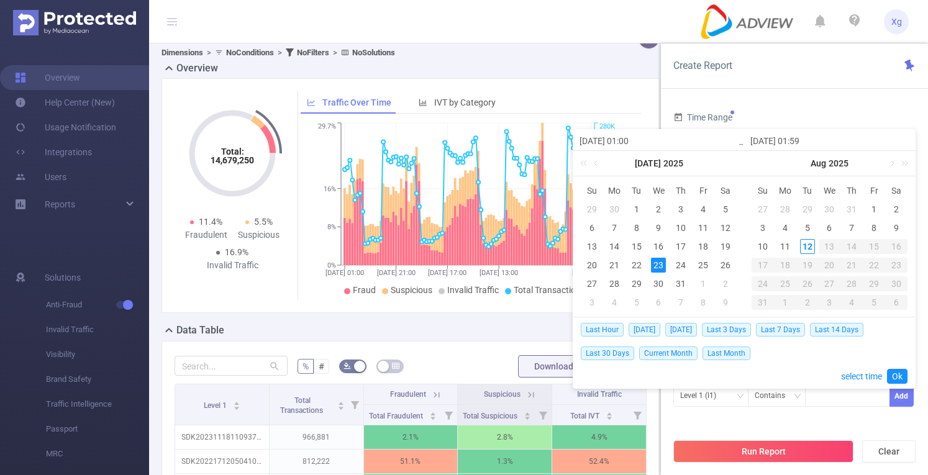
type input "[DATE] 01:59"
click at [679, 285] on div "31" at bounding box center [681, 283] width 15 height 15
click at [662, 265] on div "23" at bounding box center [658, 265] width 15 height 15
click at [872, 206] on div "1" at bounding box center [874, 209] width 15 height 15
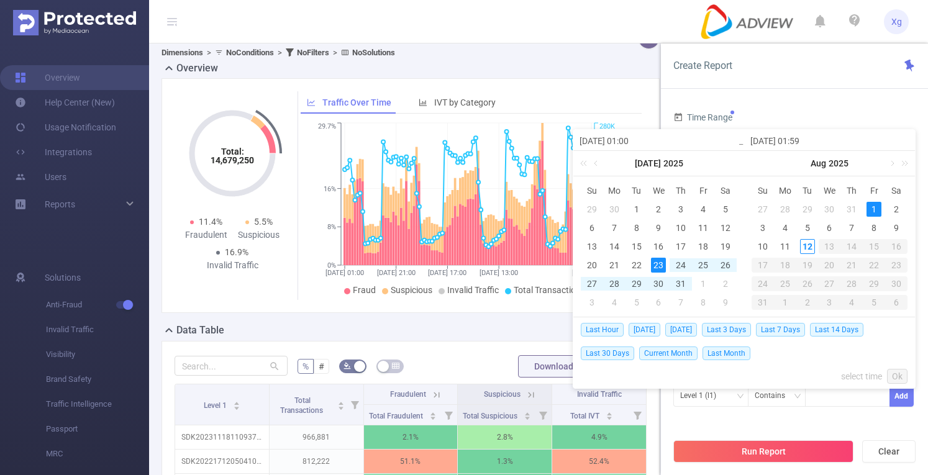
click at [661, 267] on div "23" at bounding box center [658, 265] width 15 height 15
type input "[DATE] 01:59"
click at [902, 378] on link "Ok" at bounding box center [897, 376] width 21 height 15
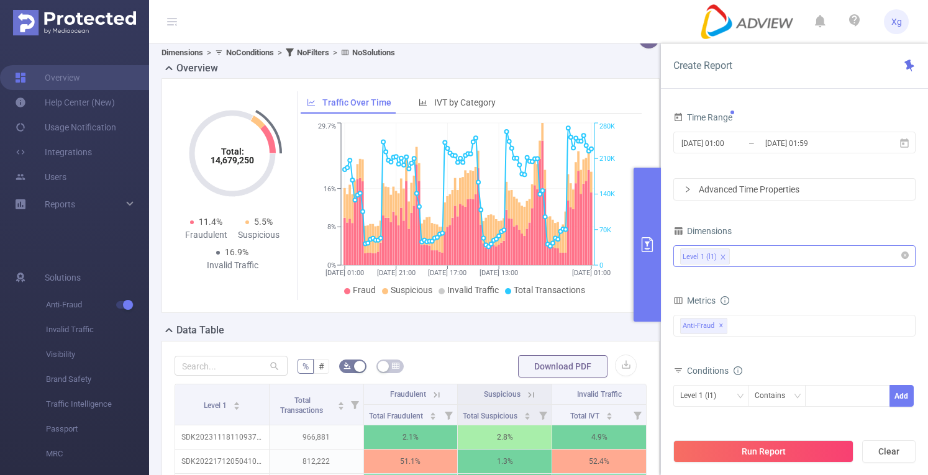
click at [752, 256] on div "Level 1 (l1)" at bounding box center [794, 256] width 229 height 21
click at [834, 393] on div at bounding box center [847, 396] width 71 height 21
paste input "SDK20251027100443svxdct0tnig7tjb"
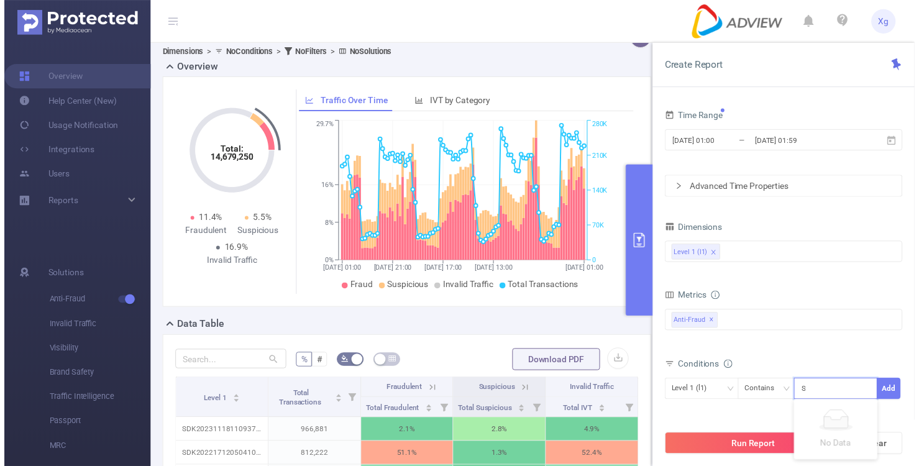
scroll to position [0, 53]
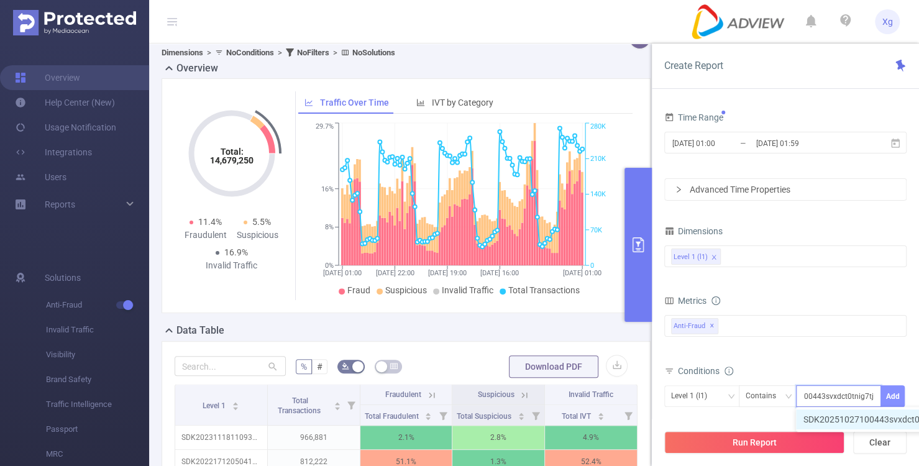
type input "SDK20251027100443svxdct0tnig7tjb"
click at [887, 393] on button "Add" at bounding box center [892, 396] width 24 height 22
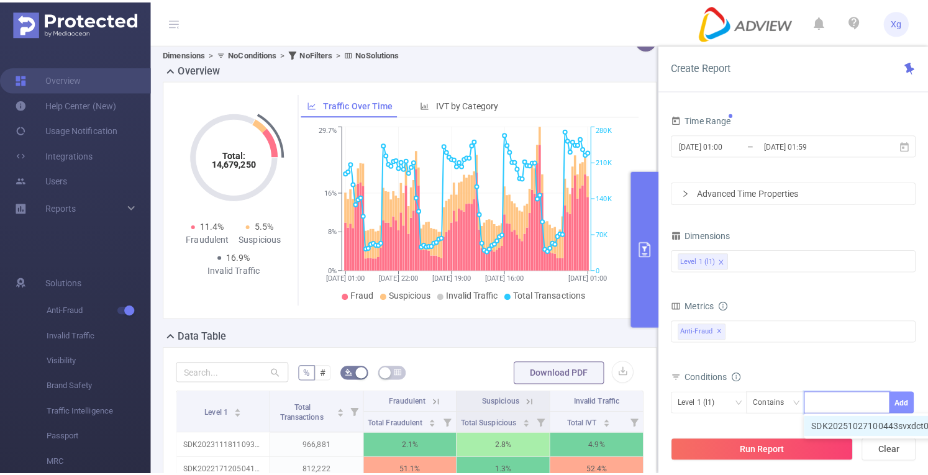
scroll to position [0, 0]
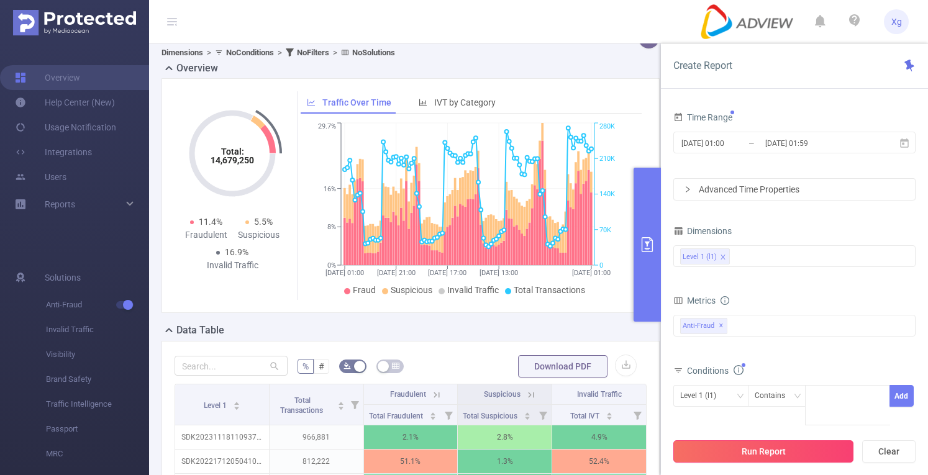
click at [763, 452] on button "Run Report" at bounding box center [764, 452] width 180 height 22
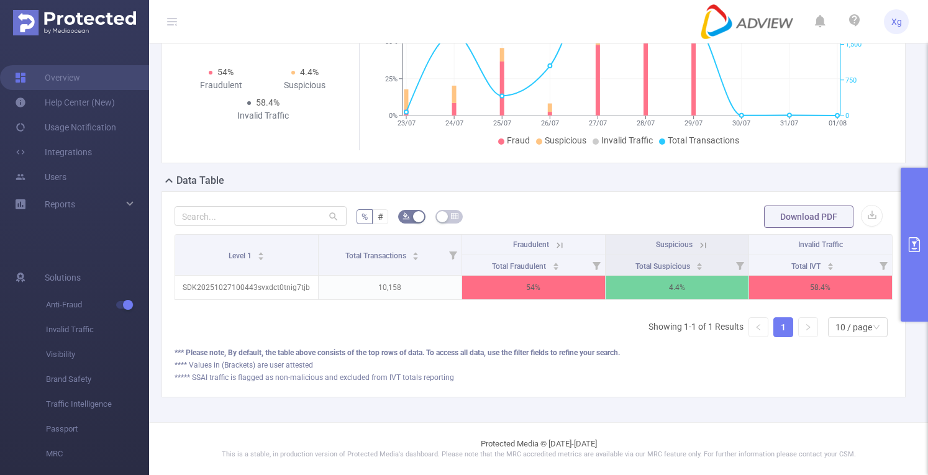
scroll to position [234, 0]
drag, startPoint x: 625, startPoint y: 309, endPoint x: 745, endPoint y: 309, distance: 119.9
click at [745, 309] on div "Level 1 Total Transactions Fraudulent Suspicious Invalid Traffic Total Fraudule…" at bounding box center [534, 290] width 718 height 113
click at [900, 234] on div "% # Download PDF Level 1 Total Transactions Fraudulent Suspicious Invalid Traff…" at bounding box center [534, 294] width 754 height 206
click at [910, 229] on button "primary" at bounding box center [914, 245] width 27 height 154
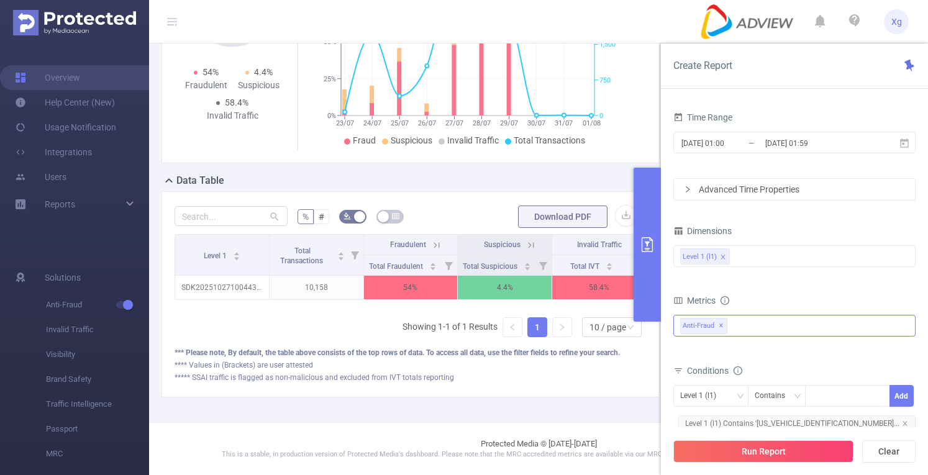
click at [744, 326] on div "Anti-Fraud ✕" at bounding box center [795, 326] width 242 height 22
click at [360, 347] on div "Level 1 Total Transactions Fraudulent Suspicious Invalid Traffic Total Fraudule…" at bounding box center [411, 290] width 472 height 113
click at [656, 260] on button "primary" at bounding box center [647, 245] width 27 height 154
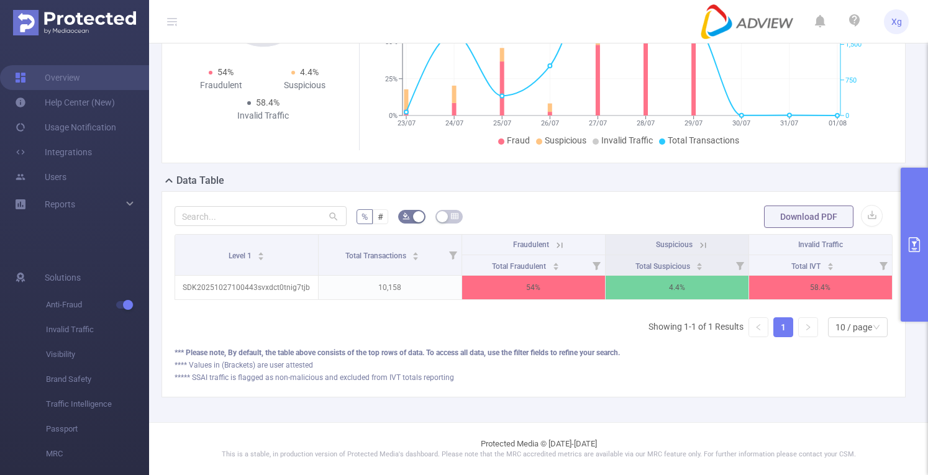
scroll to position [0, 2]
click at [920, 274] on button "primary" at bounding box center [914, 245] width 27 height 154
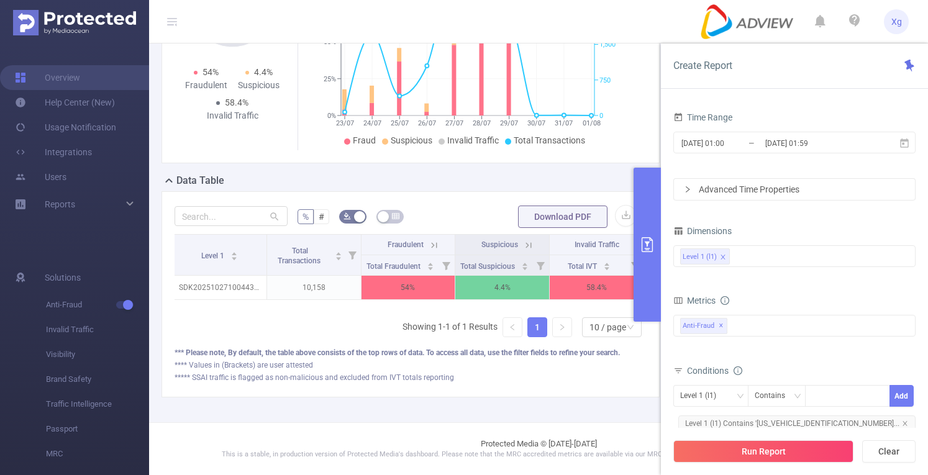
click at [839, 211] on div "Time Range [DATE] 01:00 _ [DATE] 01:59 Advanced Time Properties Dimensions Leve…" at bounding box center [795, 314] width 242 height 411
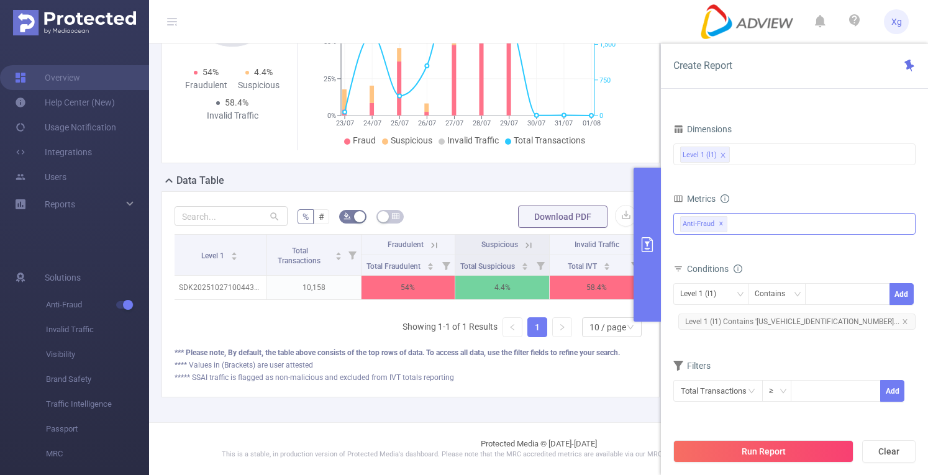
click at [747, 228] on div "Anti-Fraud ✕ Anti-Fraud MRC" at bounding box center [795, 224] width 242 height 22
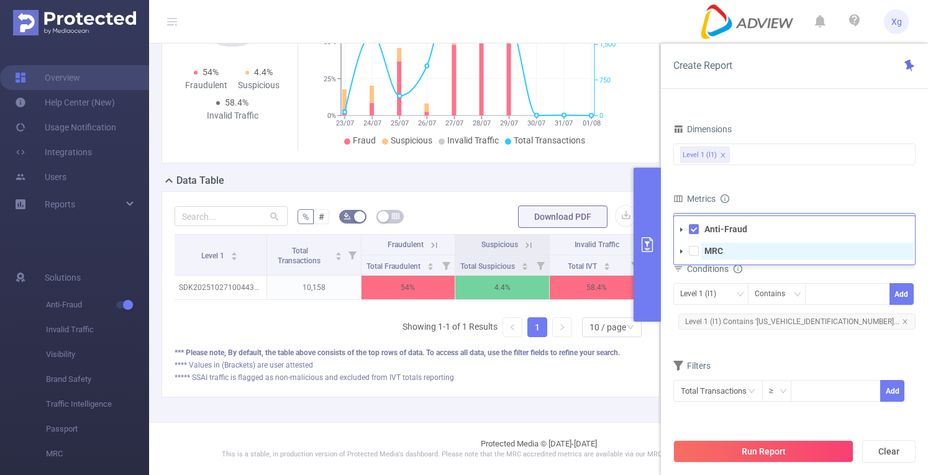
click at [711, 252] on strong "MRC" at bounding box center [714, 251] width 19 height 10
click at [755, 455] on button "Run Report" at bounding box center [764, 452] width 180 height 22
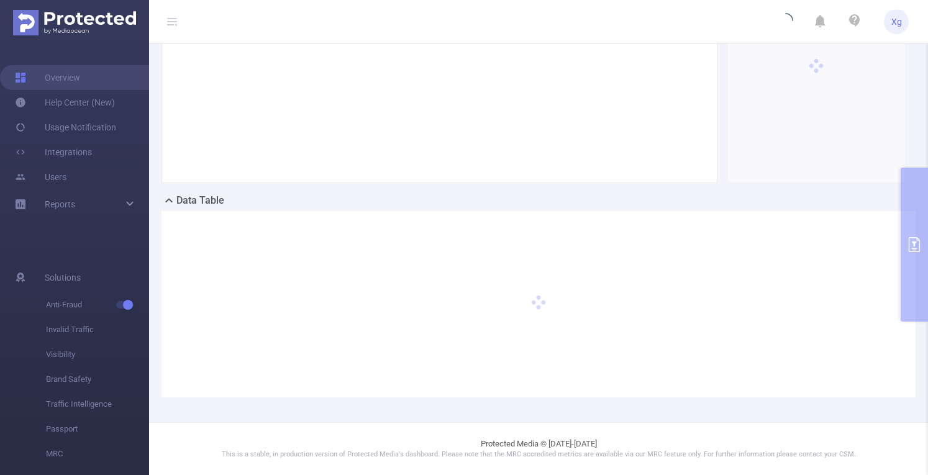
scroll to position [206, 0]
click at [917, 245] on div "PID: AdView > Time Range: [DATE] 01:00 - [DATE] 01:59 > Time Zone: +00:00 > Dim…" at bounding box center [538, 159] width 779 height 530
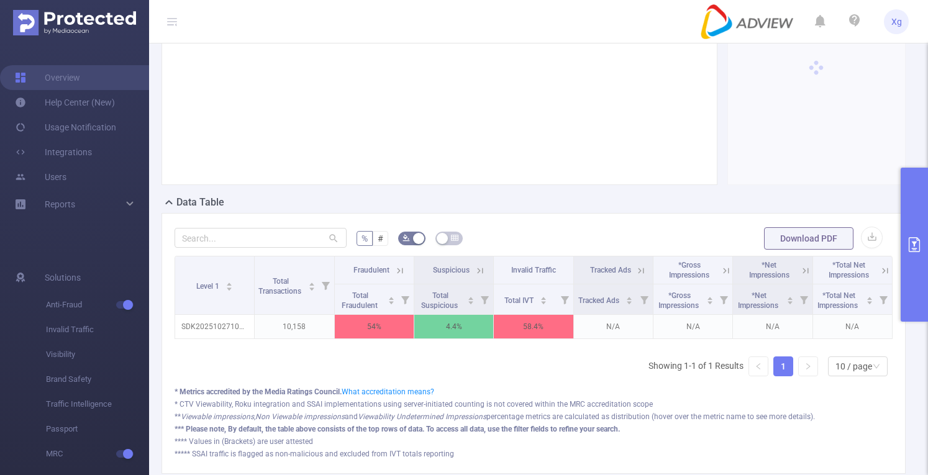
click at [913, 244] on icon "primary" at bounding box center [914, 244] width 15 height 15
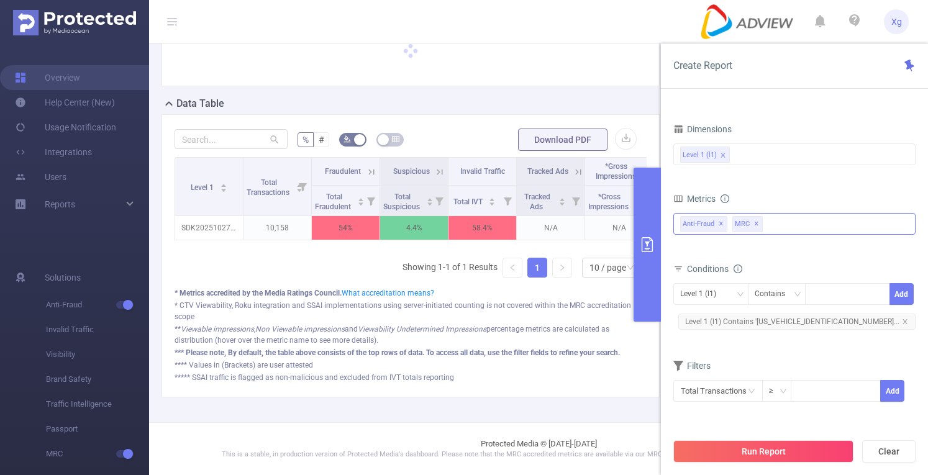
click at [756, 226] on span "✕" at bounding box center [756, 224] width 5 height 15
click at [764, 455] on button "Run Report" at bounding box center [764, 452] width 180 height 22
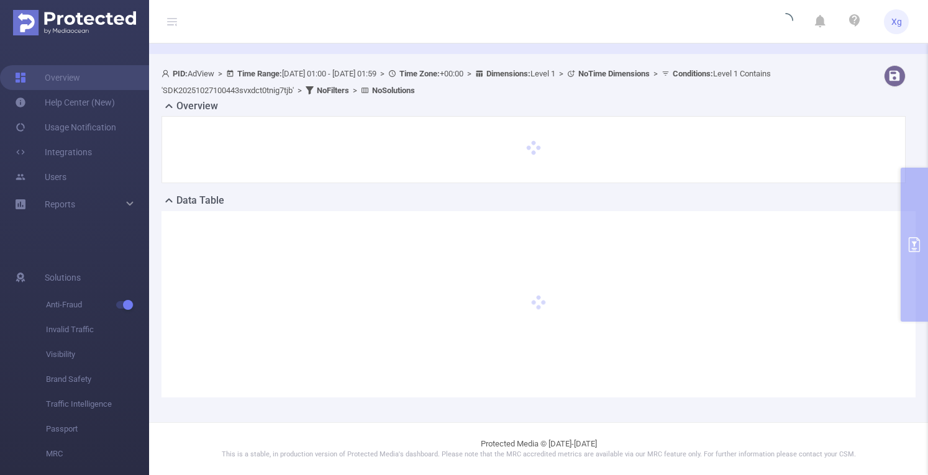
scroll to position [39, 0]
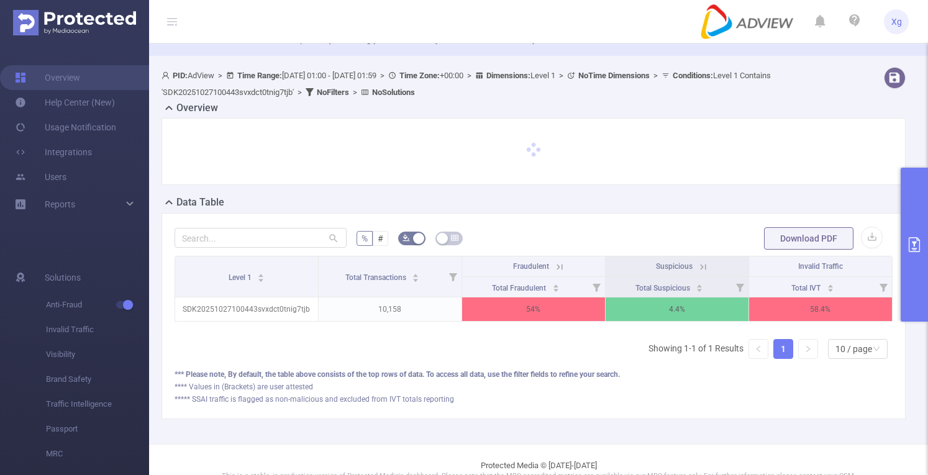
click at [555, 262] on icon at bounding box center [559, 267] width 11 height 11
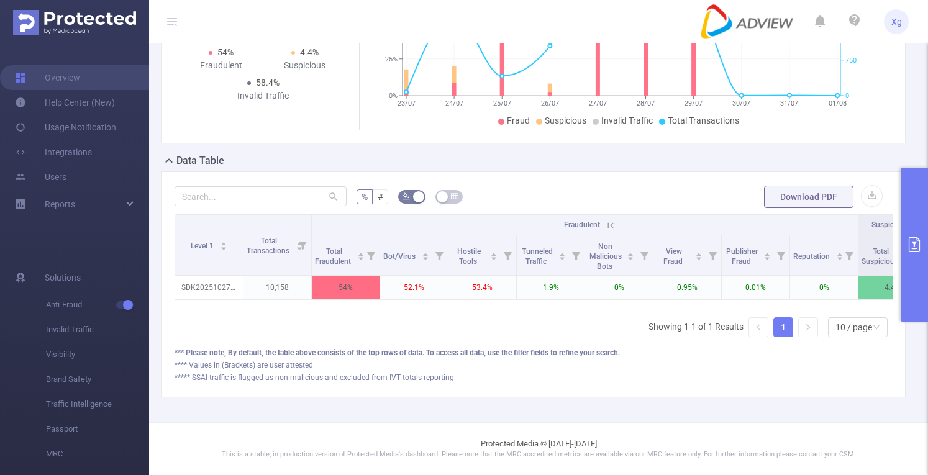
scroll to position [0, 114]
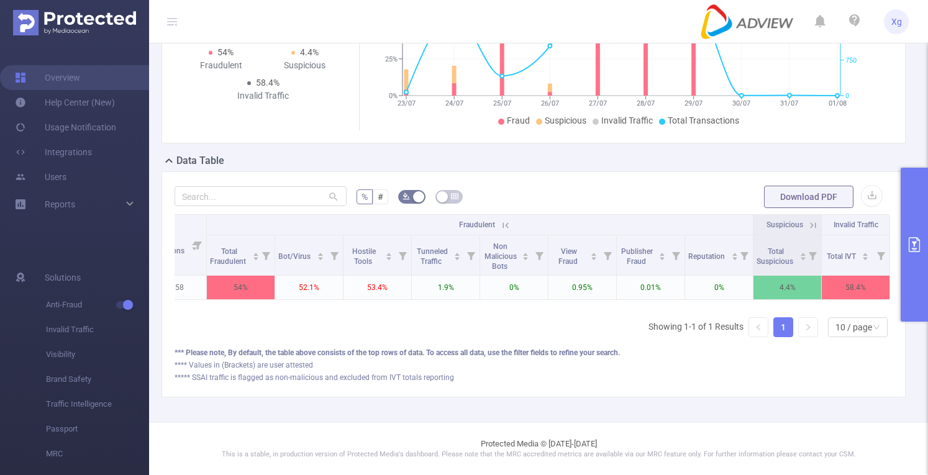
click at [811, 222] on icon at bounding box center [814, 225] width 6 height 6
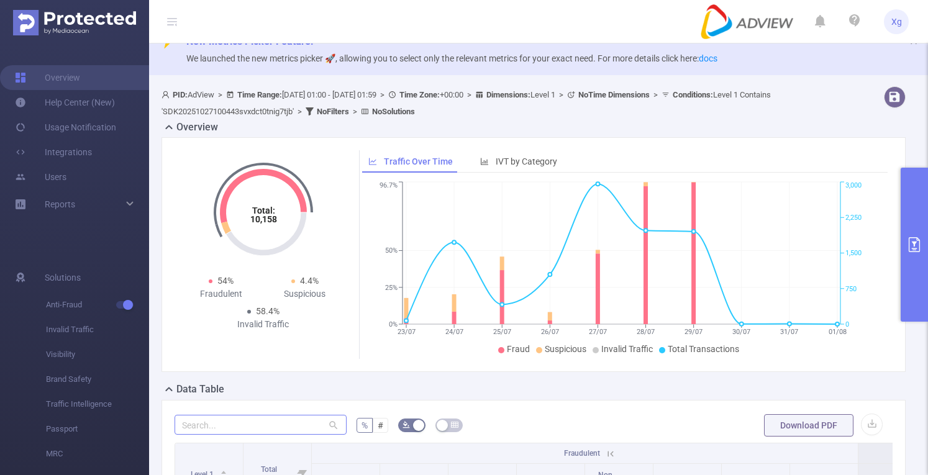
scroll to position [0, 0]
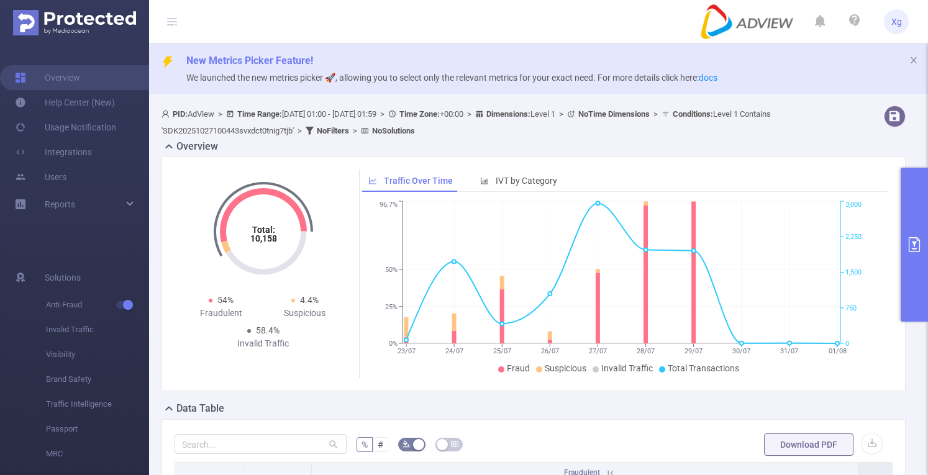
click at [908, 214] on button "primary" at bounding box center [914, 245] width 27 height 154
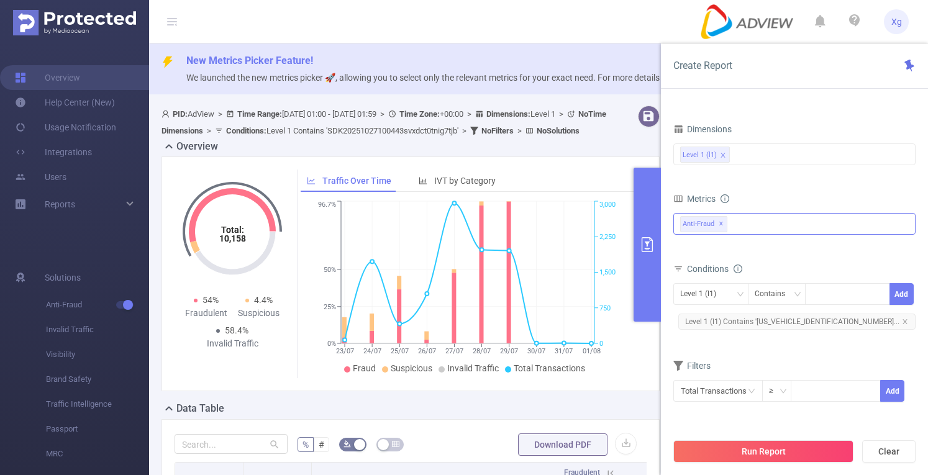
click at [596, 157] on div "Overview" at bounding box center [416, 147] width 508 height 17
